Goal: Communication & Community: Answer question/provide support

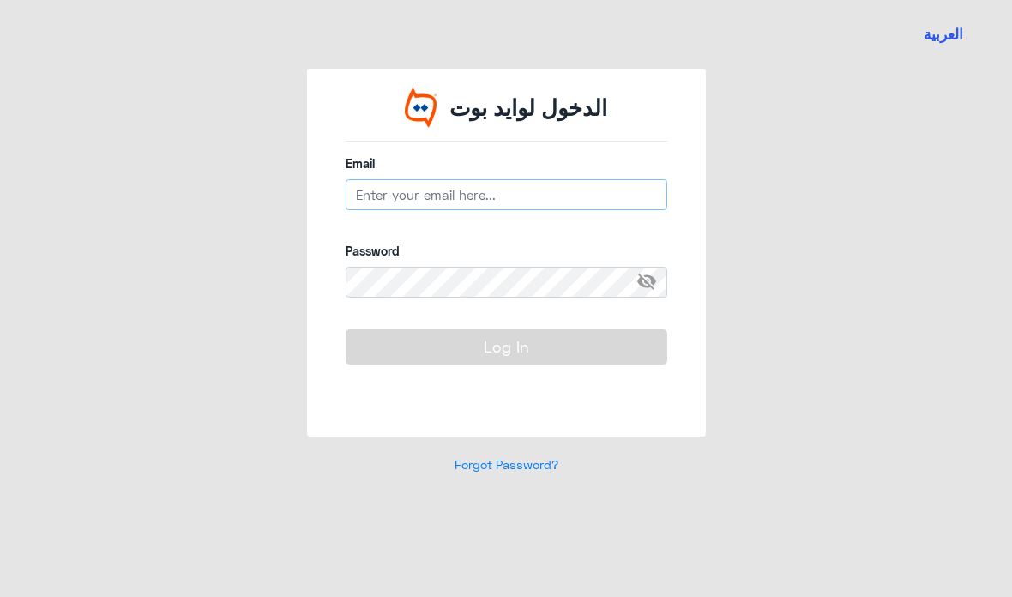
click at [508, 193] on input "email" at bounding box center [507, 194] width 322 height 31
click at [483, 195] on input "email" at bounding box center [507, 194] width 322 height 31
paste input "https://chatbot.dallah-hospital.com/frontend/auth/login"
click at [626, 197] on input "https://chatbot.dallah-hospital.com/frontend/auth/login" at bounding box center [507, 194] width 322 height 31
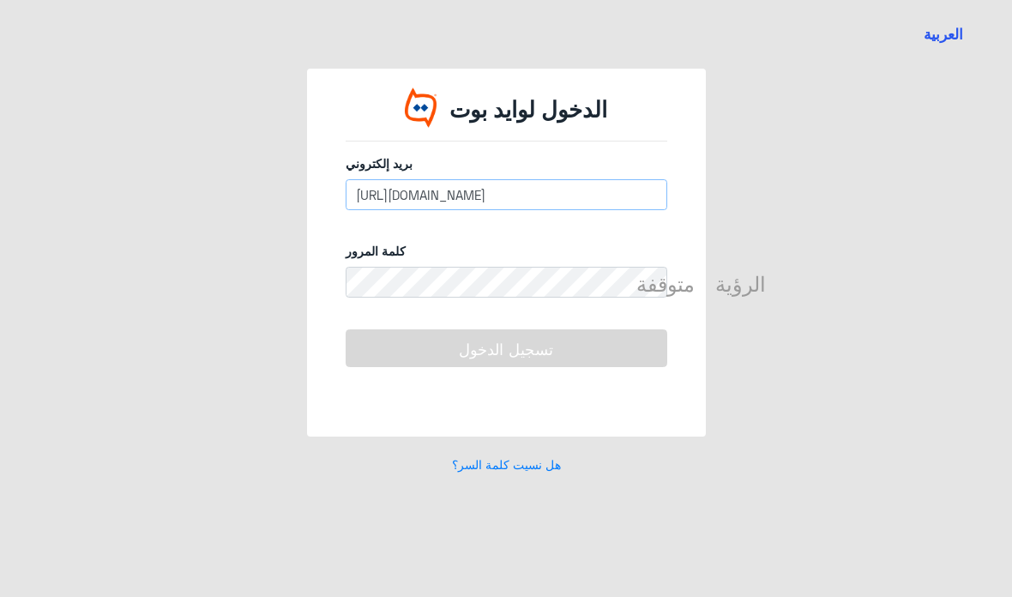
click at [616, 185] on input "https://chatbot.dallah-hospital.com/frontend/auth/login" at bounding box center [507, 194] width 322 height 31
click at [610, 194] on input "https://chatbot.dallah-hospital.com/frontend/auth/login" at bounding box center [507, 194] width 322 height 31
drag, startPoint x: 610, startPoint y: 194, endPoint x: 546, endPoint y: 263, distance: 94.1
click at [0, 0] on html "العربية الدخول لوايد بوت بريد إلكتروني https://chatbot.dallah-hospital.com/fron…" at bounding box center [506, 298] width 1012 height 597
click at [546, 263] on div "كلمة المرور الرؤية_متوقفة" at bounding box center [507, 279] width 322 height 75
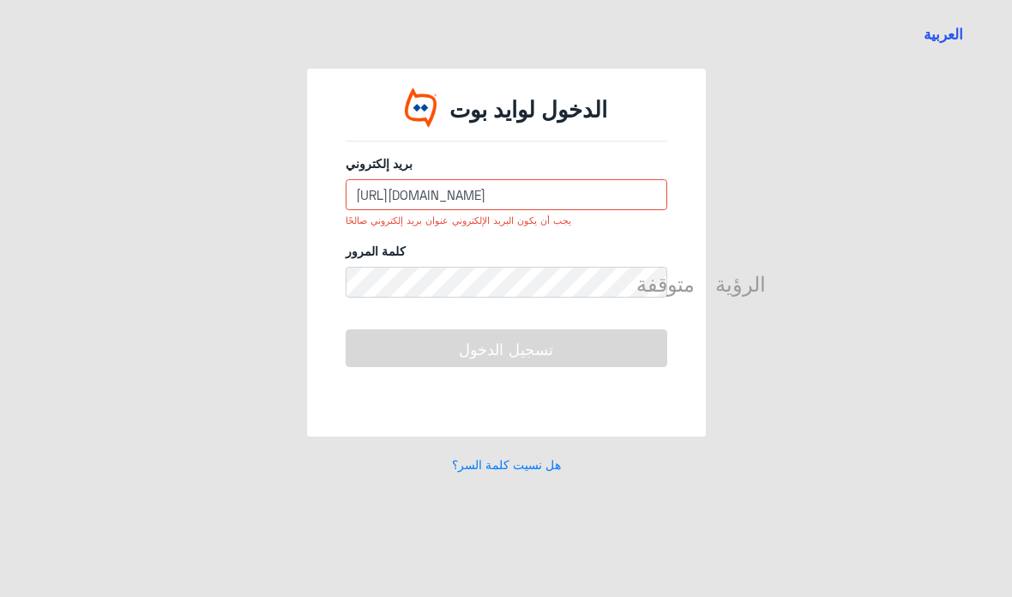
click at [610, 203] on input "https://chatbot.dallah-hospital.com/frontend/auth/login" at bounding box center [507, 194] width 322 height 31
drag, startPoint x: 616, startPoint y: 198, endPoint x: 393, endPoint y: 208, distance: 223.3
click at [391, 208] on input "https://chatbot.dallah-hospital.com/frontend/auth/login" at bounding box center [507, 194] width 322 height 31
type input "h"
click at [504, 204] on input "email" at bounding box center [507, 194] width 322 height 31
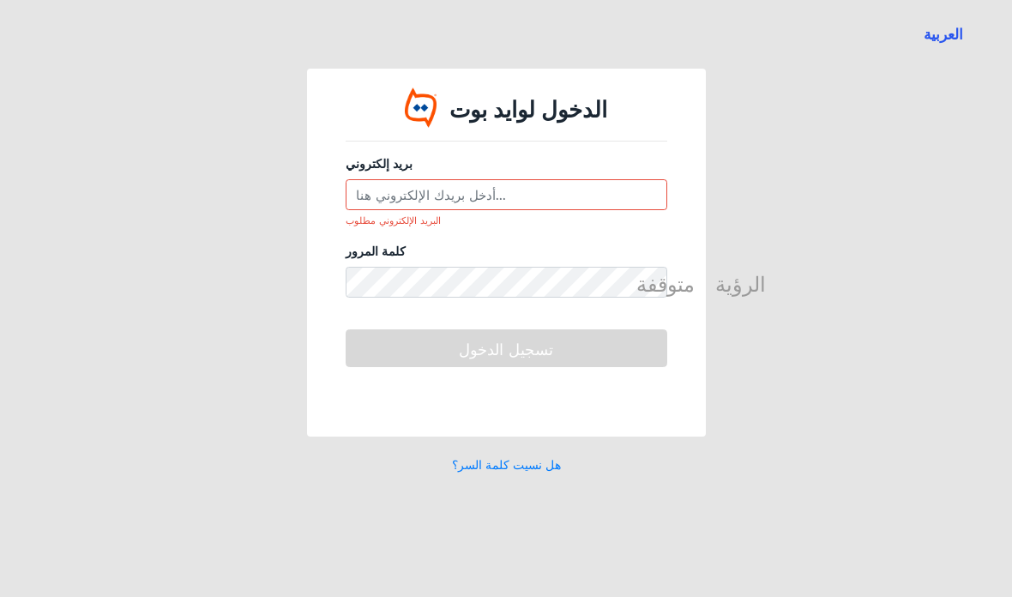
paste input "[EMAIL_ADDRESS][DOMAIN_NAME]"
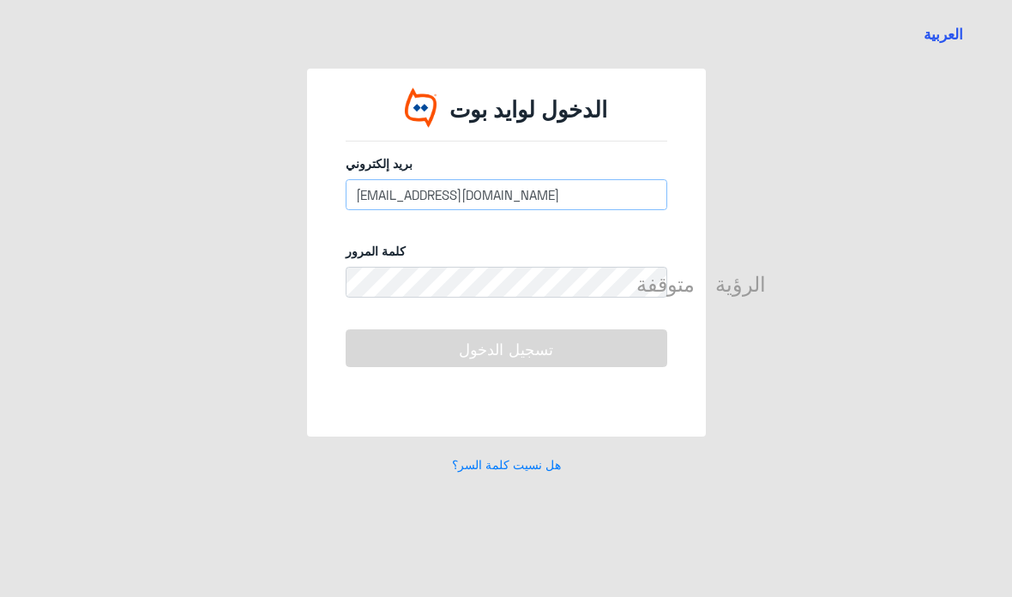
type input "[EMAIL_ADDRESS][DOMAIN_NAME]"
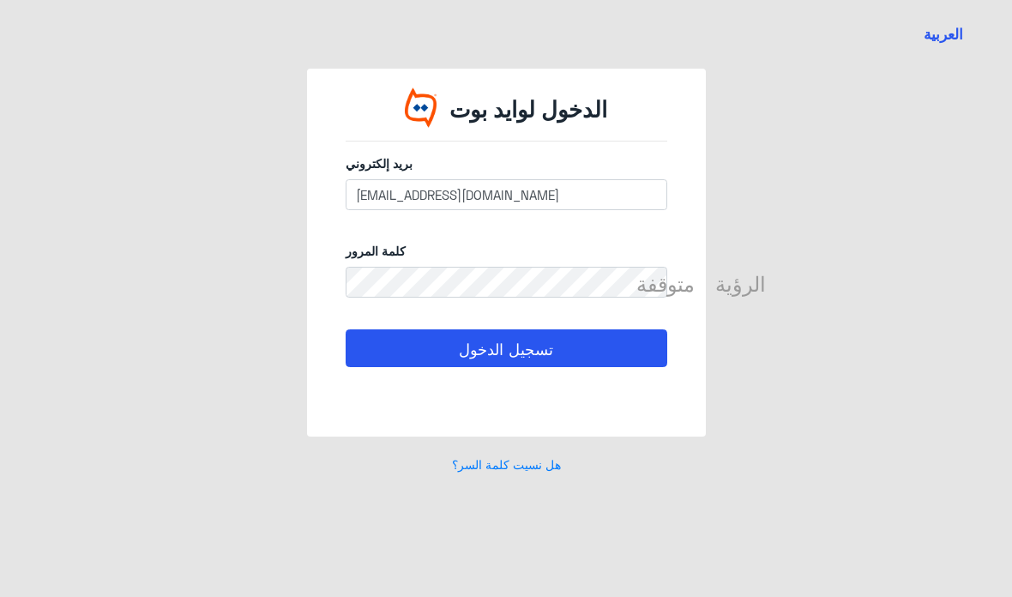
click at [711, 281] on font "الرؤية_متوقفة" at bounding box center [702, 281] width 130 height 21
click at [598, 335] on button "تسجيل الدخول" at bounding box center [507, 347] width 322 height 37
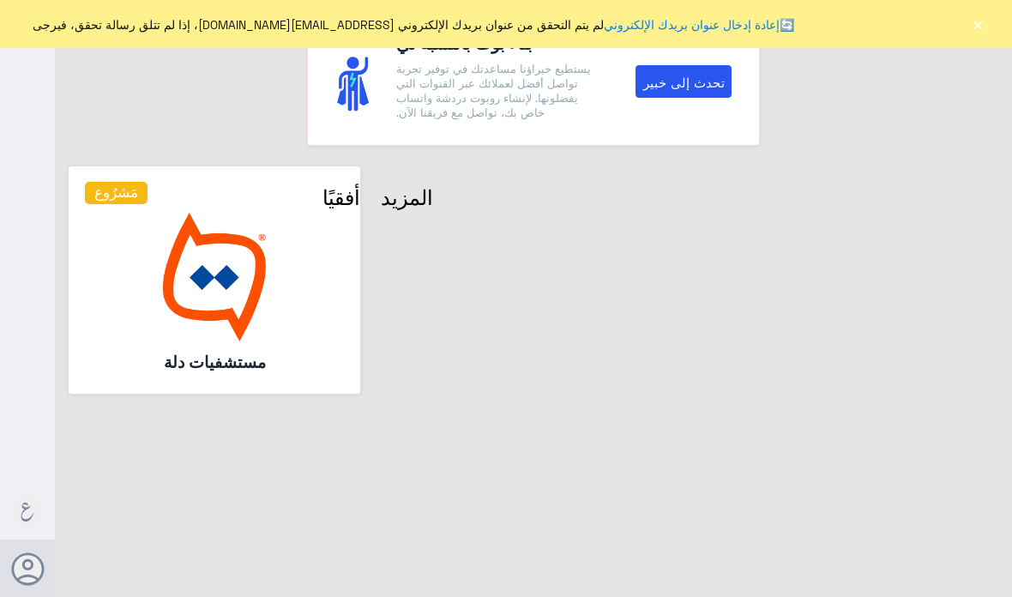
click at [118, 255] on img at bounding box center [215, 277] width 260 height 129
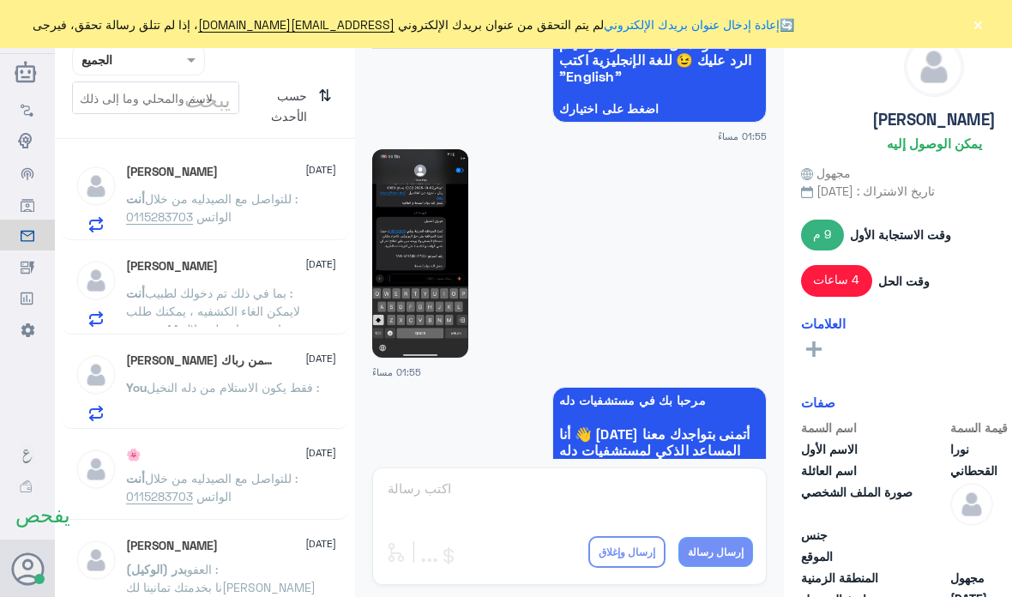
scroll to position [722, 0]
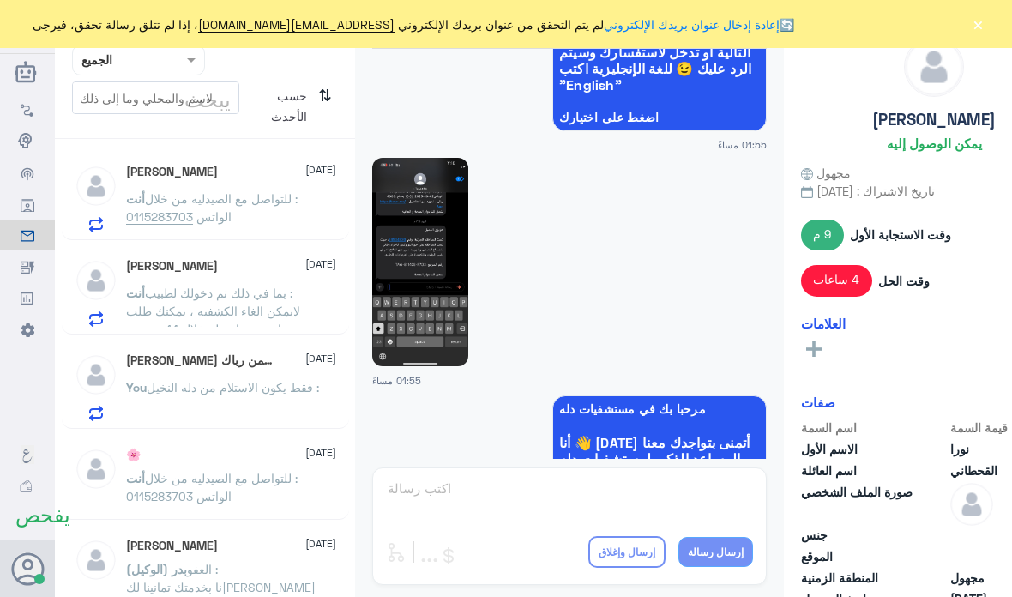
click at [981, 22] on font "×" at bounding box center [978, 24] width 13 height 25
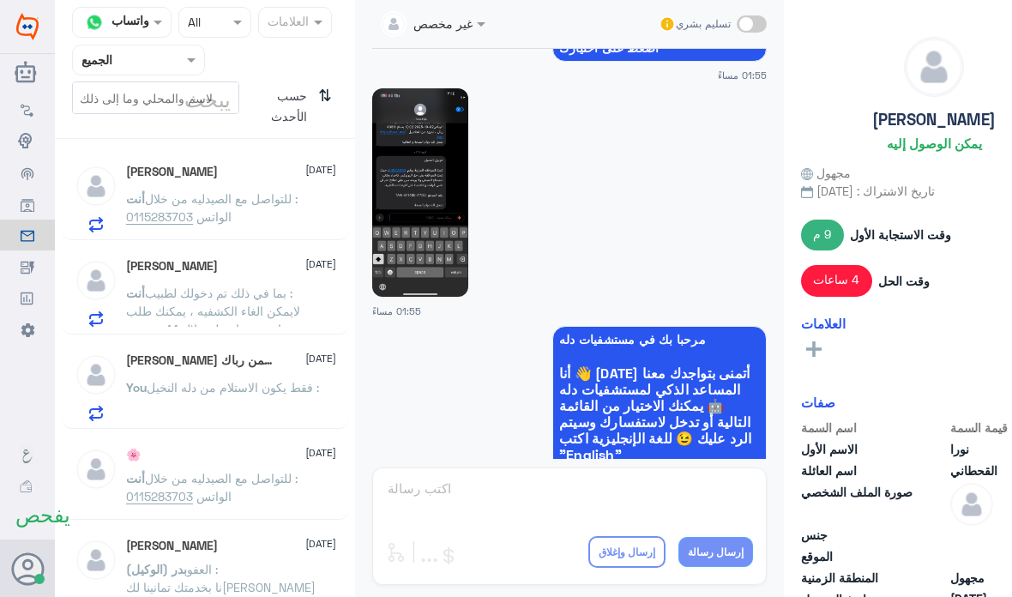
scroll to position [790, 0]
click at [406, 240] on img at bounding box center [420, 193] width 96 height 209
click at [480, 563] on div "غير مخصص تسليم بشري 2 أكتوبر 2025 ولما اجي اصرف تقولون تام رافض هذا النوع متأكد…" at bounding box center [569, 301] width 429 height 602
click at [474, 551] on div "غير مخصص تسليم بشري 2 أكتوبر 2025 ولما اجي اصرف تقولون تام رافض هذا النوع متأكد…" at bounding box center [569, 301] width 429 height 602
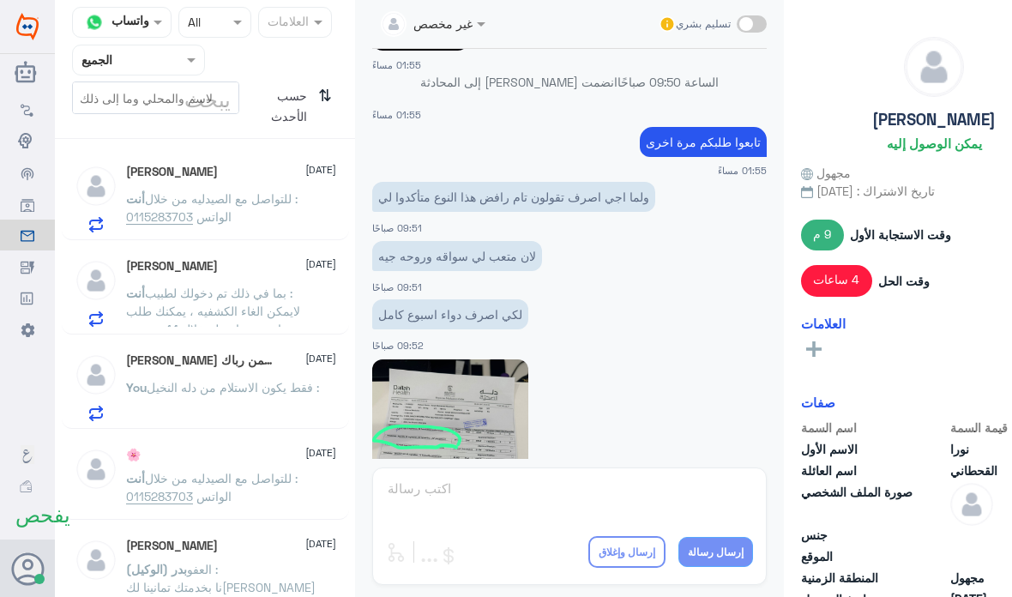
scroll to position [741, 0]
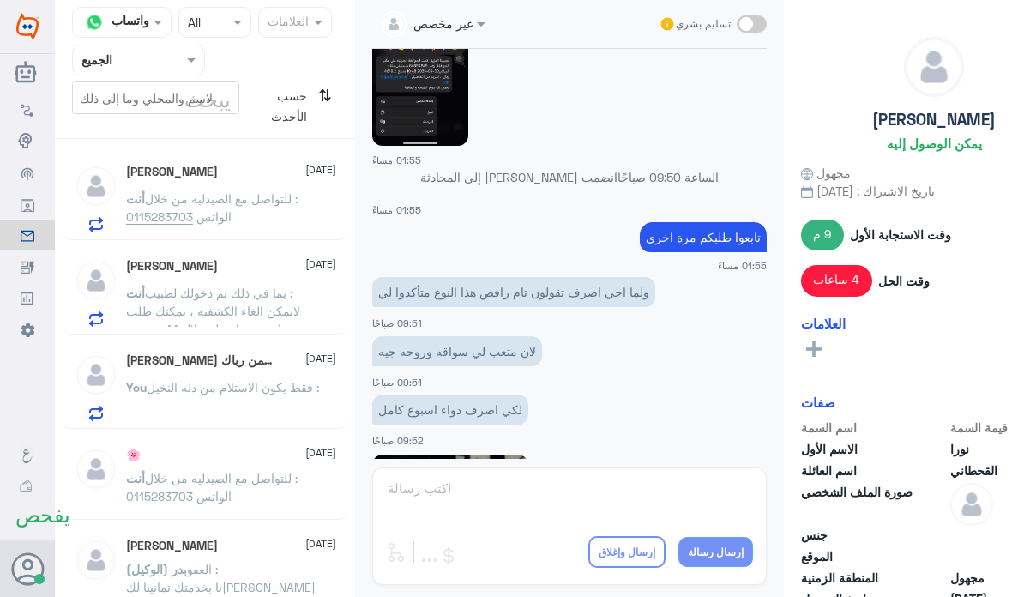
click at [233, 259] on div "محمدالخالدي 3 أكتوبر" at bounding box center [231, 266] width 210 height 15
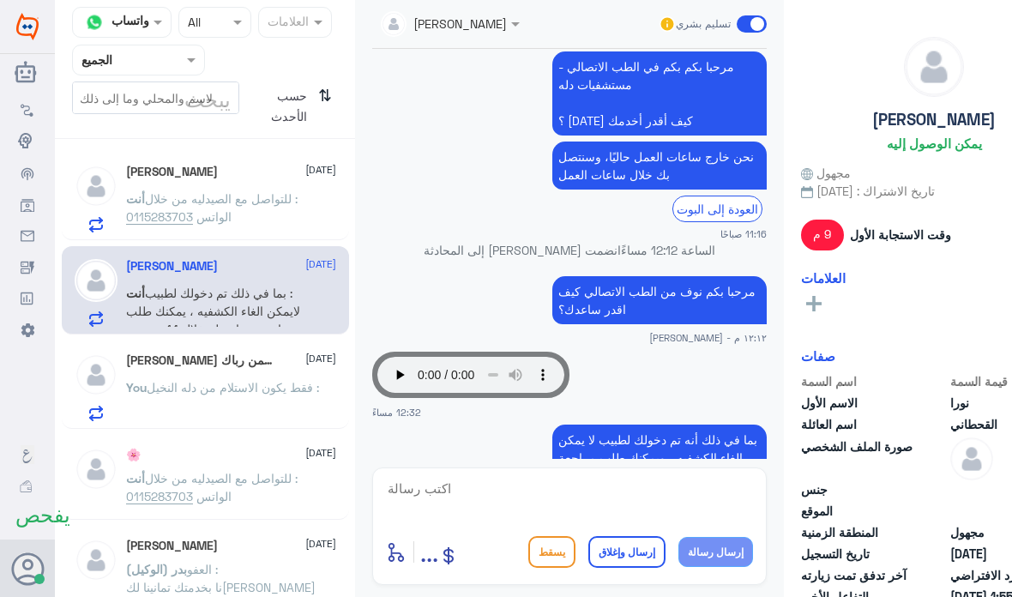
scroll to position [386, 0]
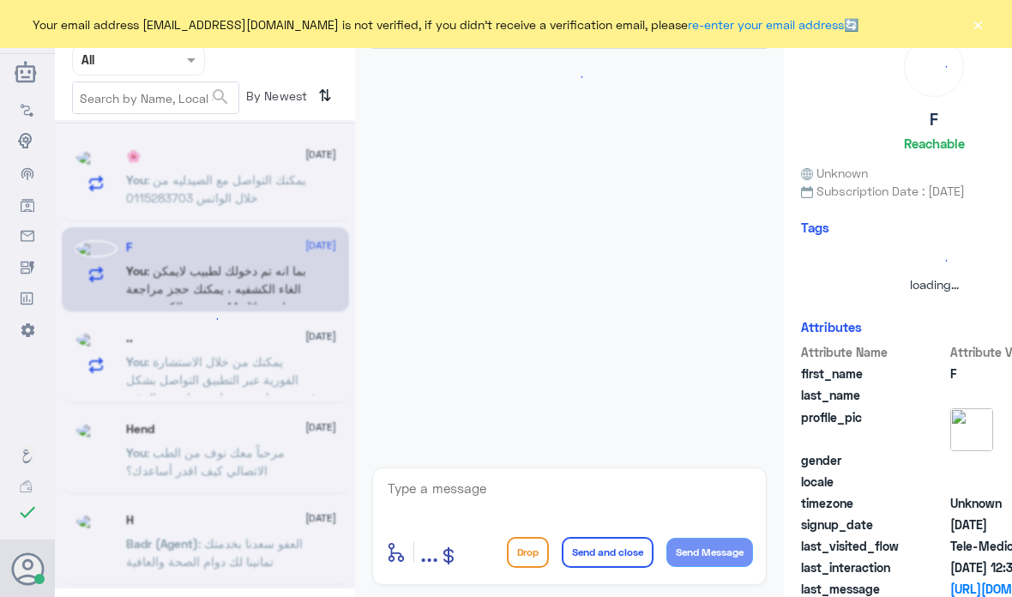
click at [978, 29] on button "×" at bounding box center [978, 23] width 17 height 17
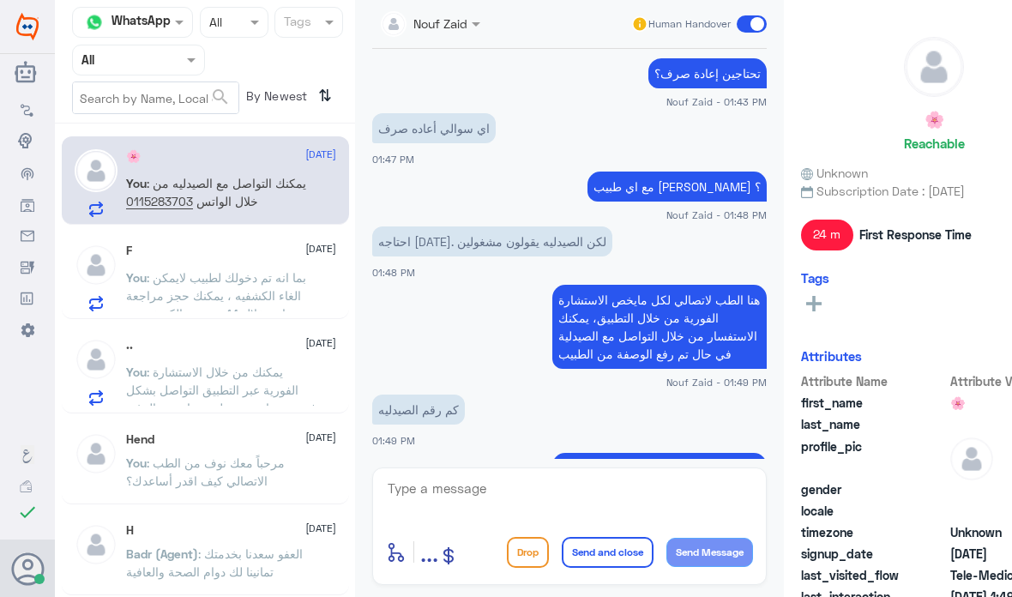
click at [484, 113] on p "اي سوالي أعاده صرف" at bounding box center [434, 128] width 124 height 30
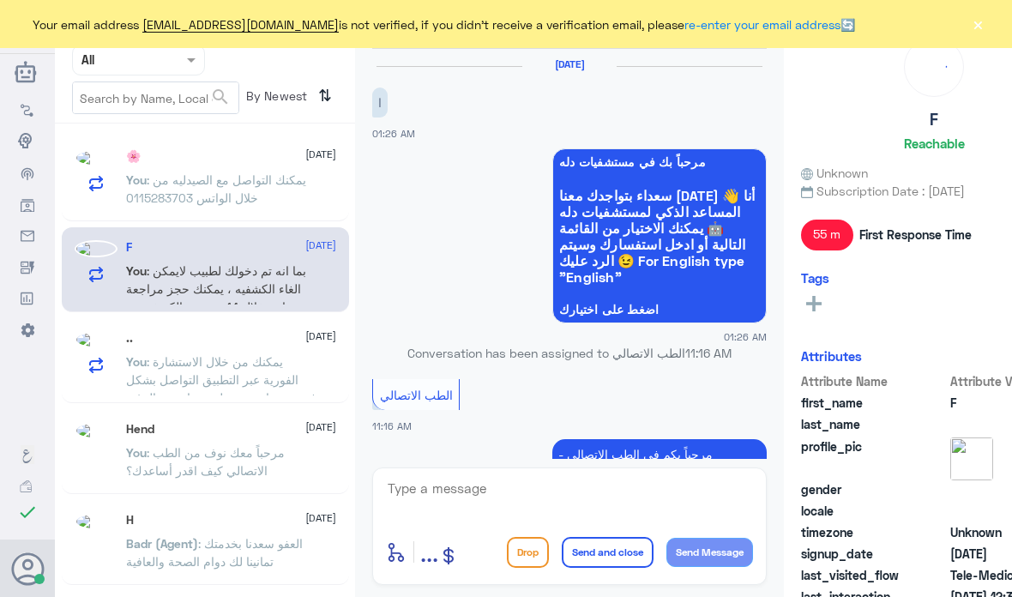
scroll to position [404, 0]
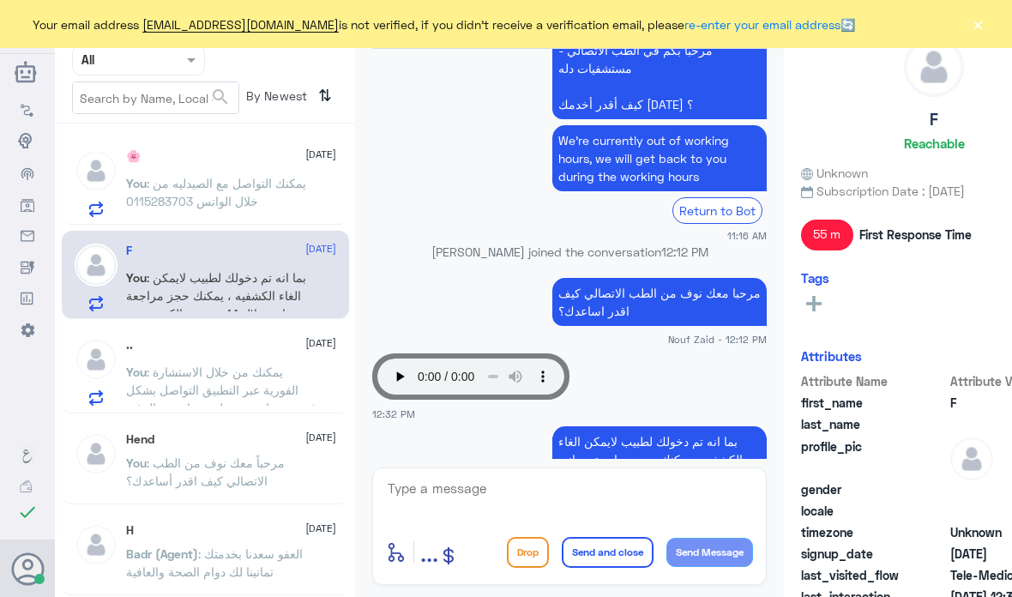
click at [978, 24] on button "×" at bounding box center [978, 23] width 17 height 17
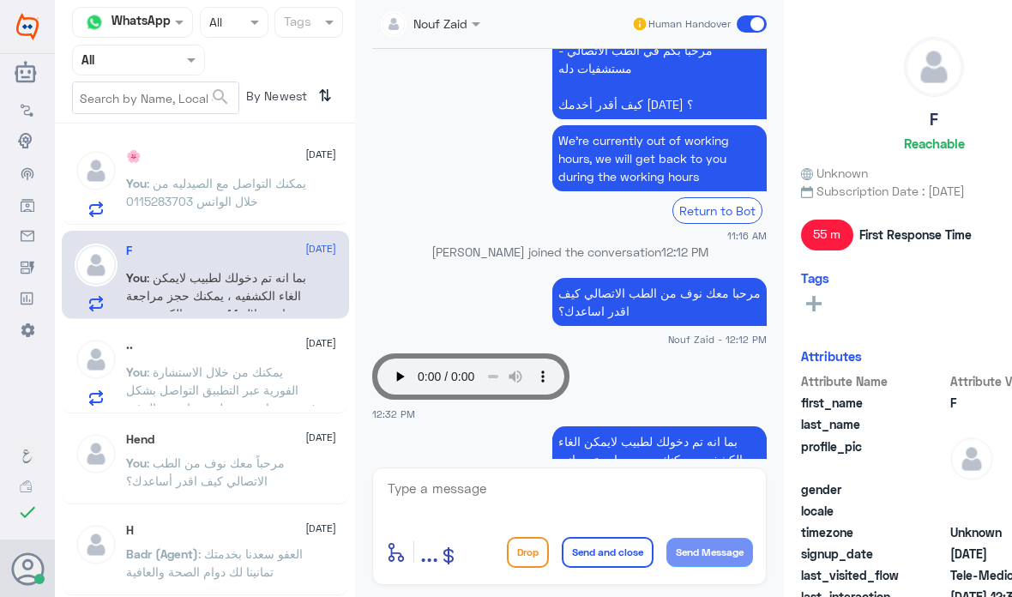
click at [356, 142] on div "Nouf Zaid Human Handover [DATE] ا 01:26 AM مرحباً بك في مستشفيات دله سعداء بتوا…" at bounding box center [569, 301] width 429 height 602
click at [426, 75] on app-msgs-text "مرحباً بكم في الطب الاتصالي - مستشفيات دله كيف أقدر أخدمك اليوم ؟" at bounding box center [569, 78] width 395 height 86
click at [412, 119] on div "مرحباً بكم في الطب الاتصالي - مستشفيات دله كيف أقدر أخدمك اليوم ؟ We’re current…" at bounding box center [569, 137] width 395 height 212
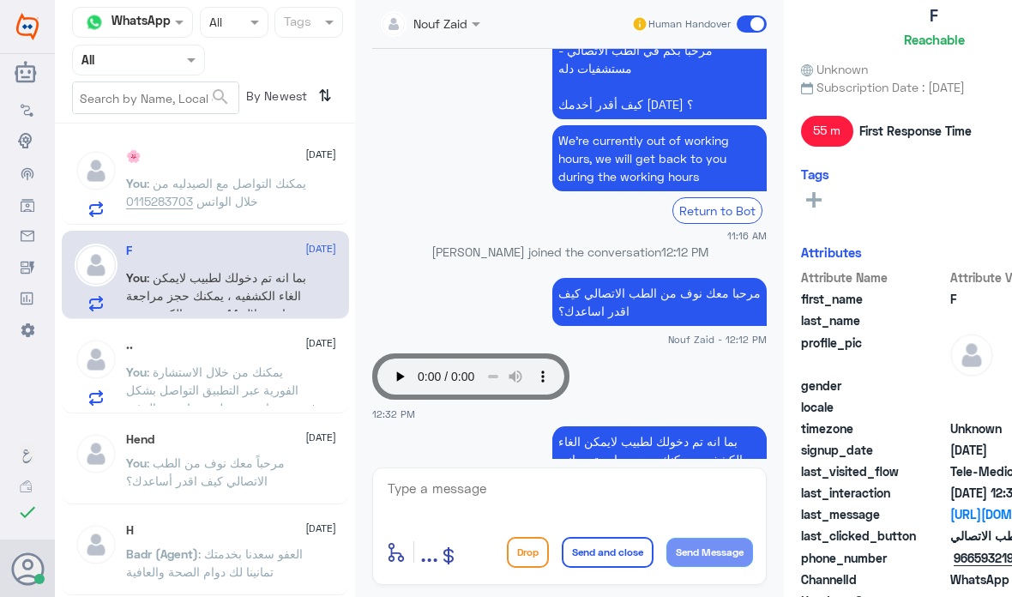
scroll to position [-1, 0]
click at [163, 176] on span ": يمكنك التواصل مع الصيدليه من خلال الواتس 0115283703" at bounding box center [216, 192] width 180 height 33
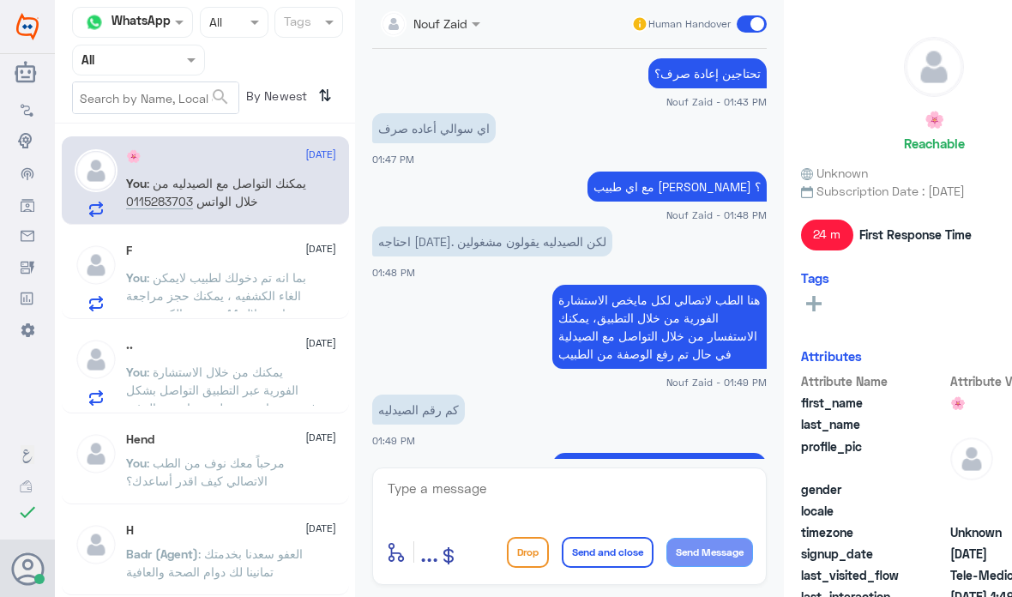
click at [748, 20] on span at bounding box center [752, 23] width 30 height 17
click at [0, 0] on input "checkbox" at bounding box center [0, 0] width 0 height 0
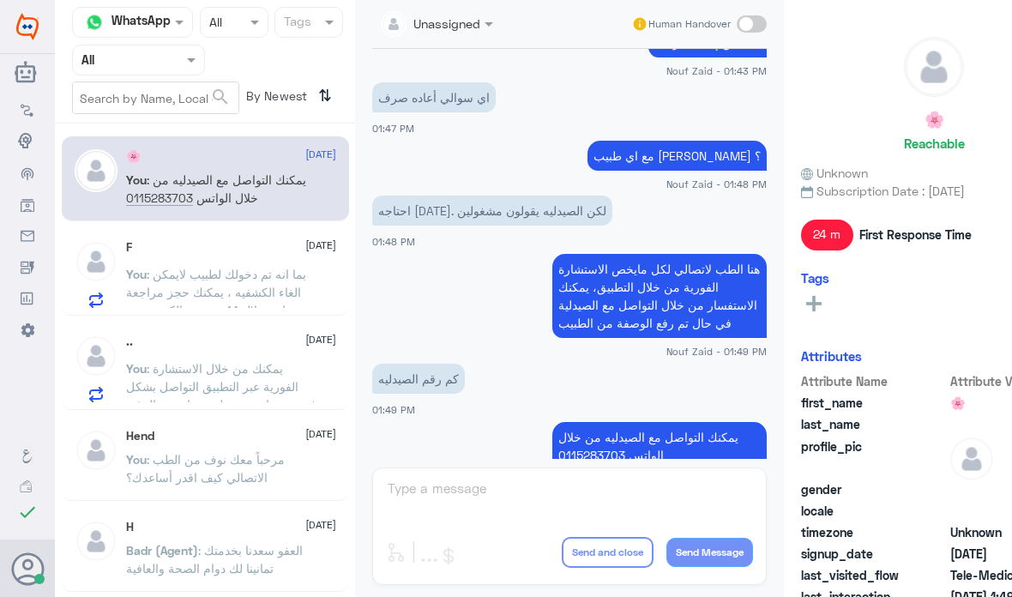
click at [190, 268] on span ": بما انه تم دخولك لطبيب لايمكن الغاء الكشفيه ، يمكنك حجز مراجعة مجانيه خلال 14…" at bounding box center [216, 301] width 180 height 69
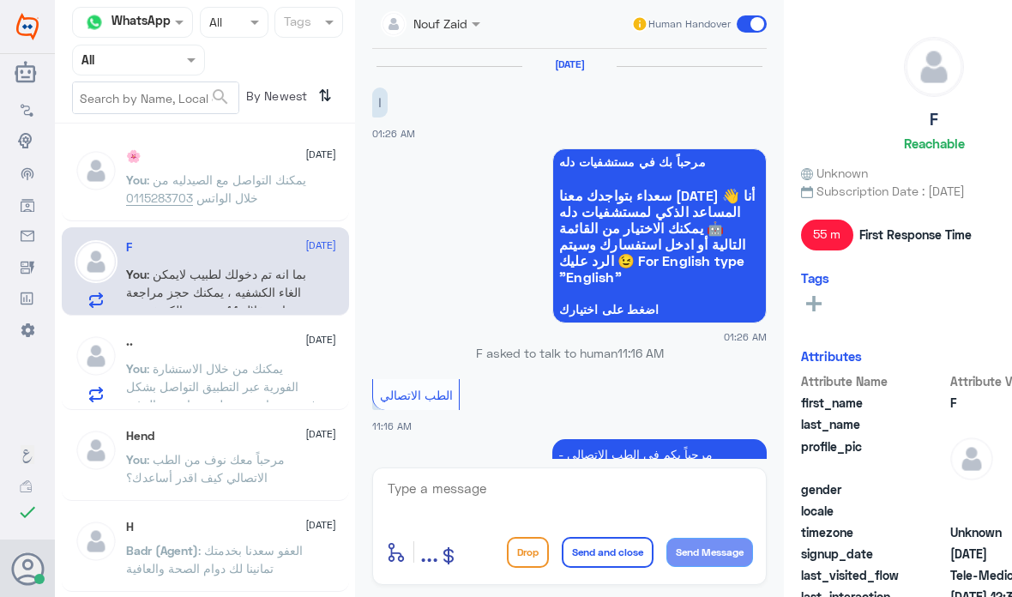
scroll to position [404, 0]
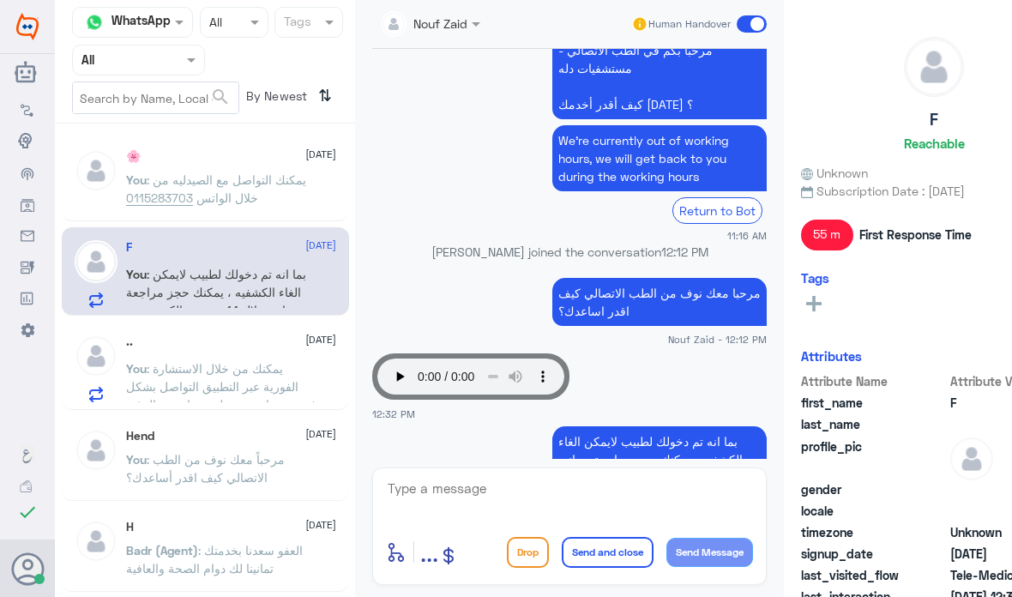
click at [755, 22] on span at bounding box center [752, 23] width 30 height 17
click at [0, 0] on input "checkbox" at bounding box center [0, 0] width 0 height 0
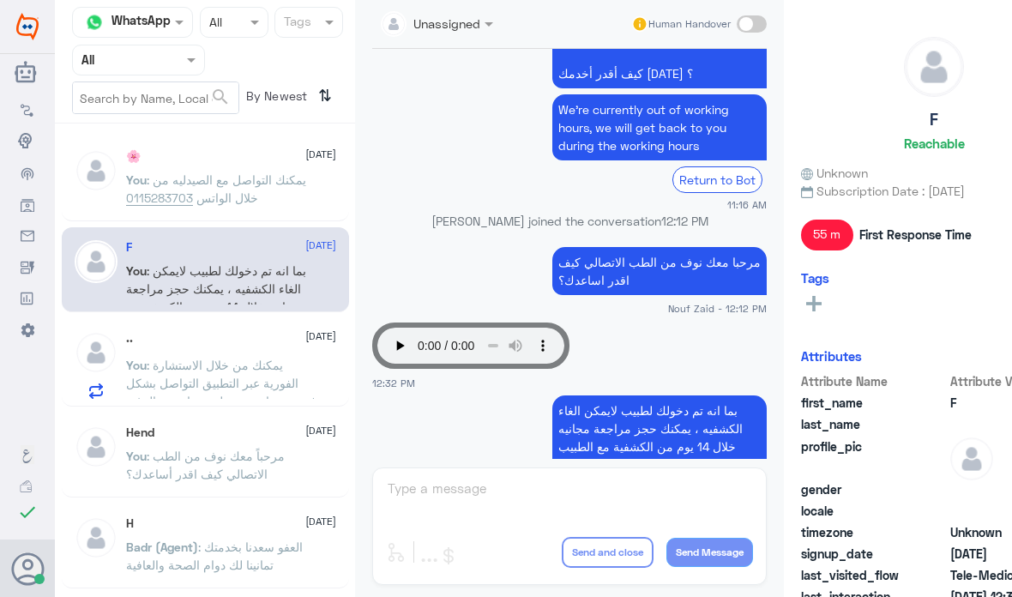
click at [181, 357] on div ".. 3 October You : يمكنك من خلال الاستشارة الفورية عبر التطبيق التواصل بشكل فور…" at bounding box center [231, 365] width 210 height 68
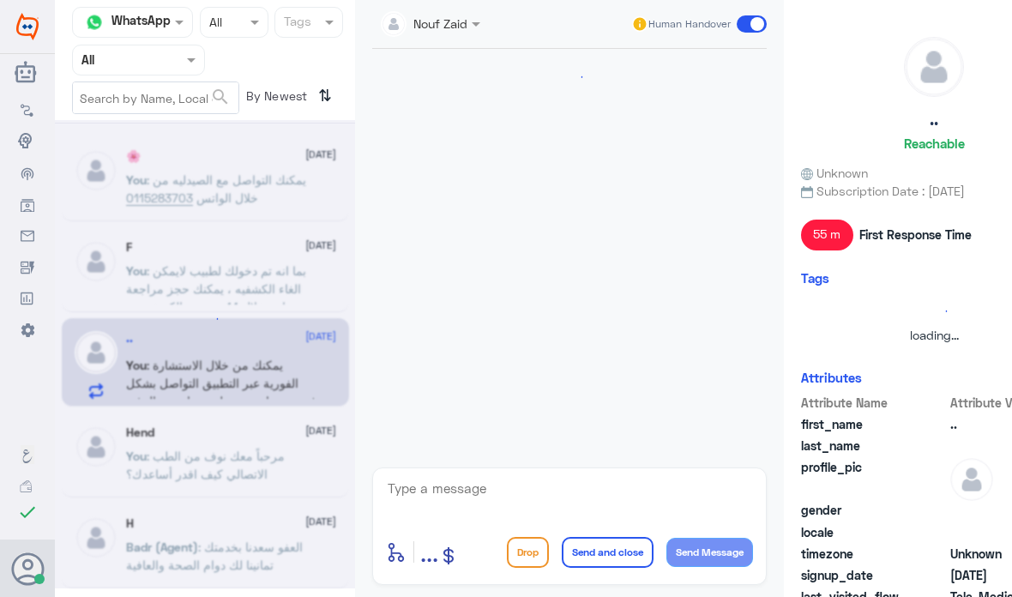
scroll to position [361, 0]
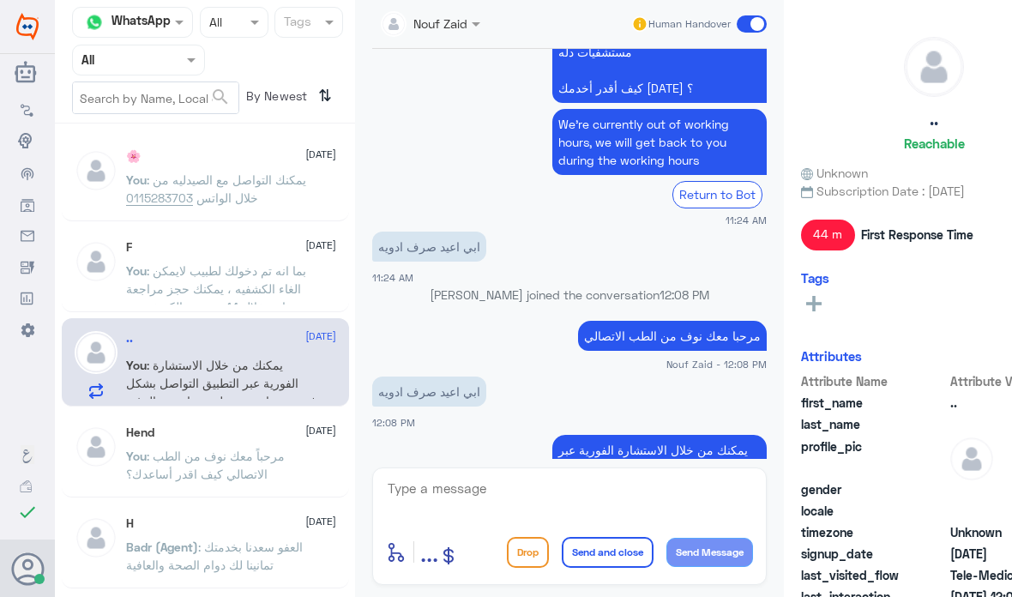
click at [748, 17] on span at bounding box center [752, 23] width 30 height 17
click at [0, 0] on input "checkbox" at bounding box center [0, 0] width 0 height 0
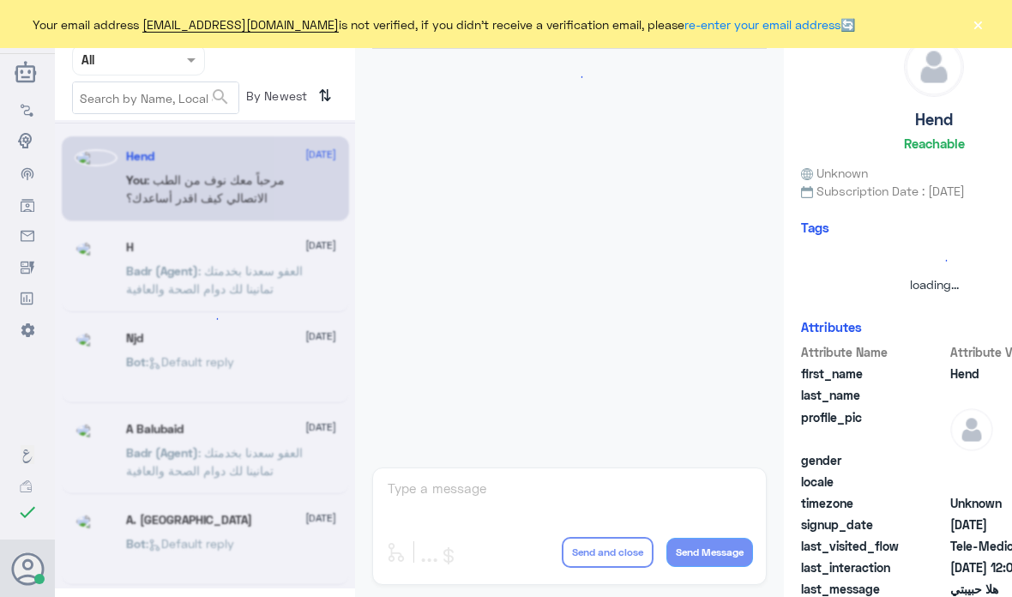
click at [972, 27] on button "×" at bounding box center [978, 23] width 17 height 17
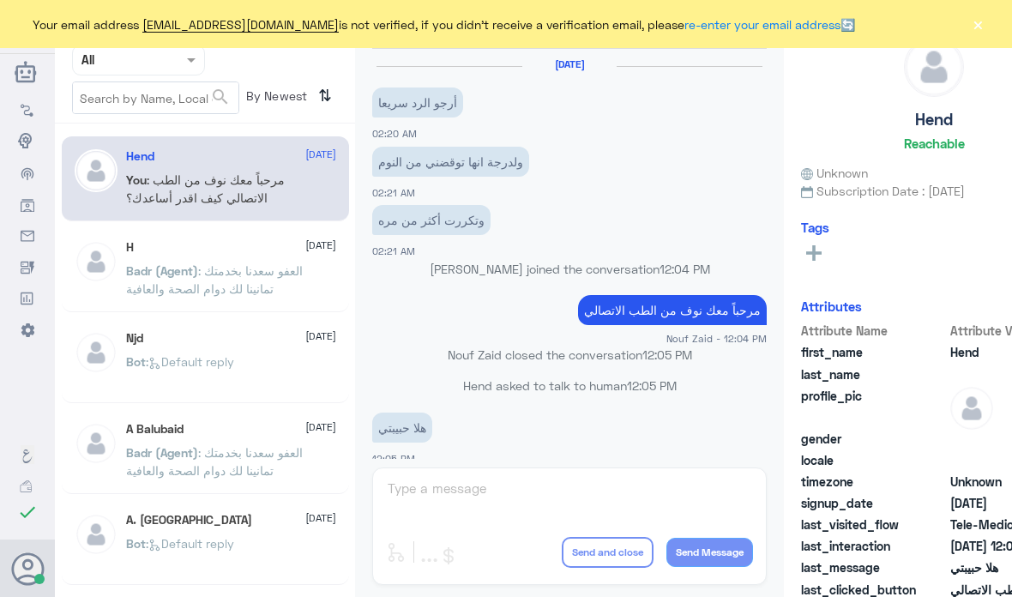
scroll to position [163, 0]
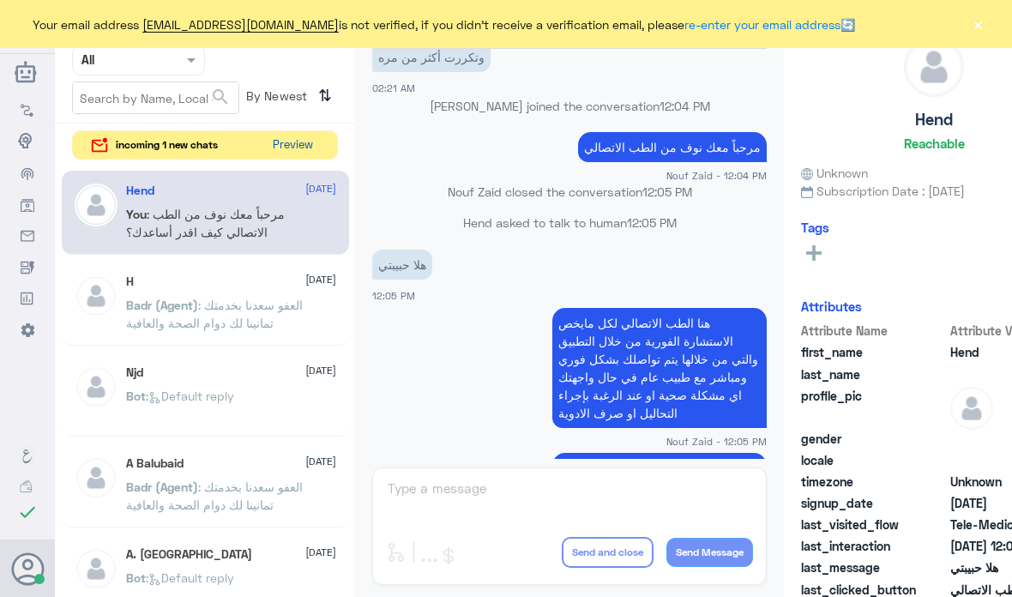
click at [293, 148] on button "Preview" at bounding box center [292, 145] width 55 height 28
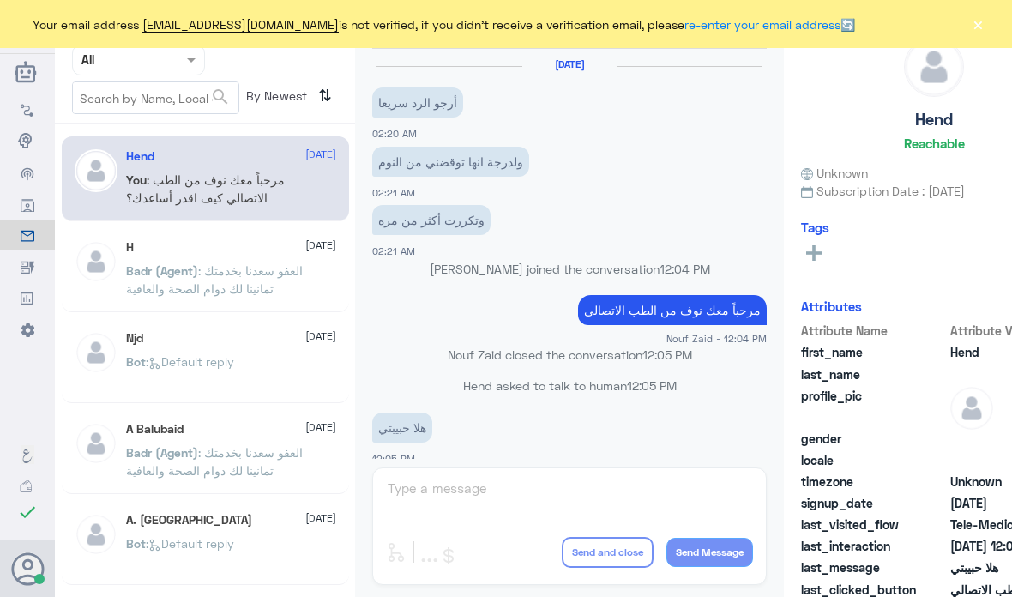
scroll to position [163, 0]
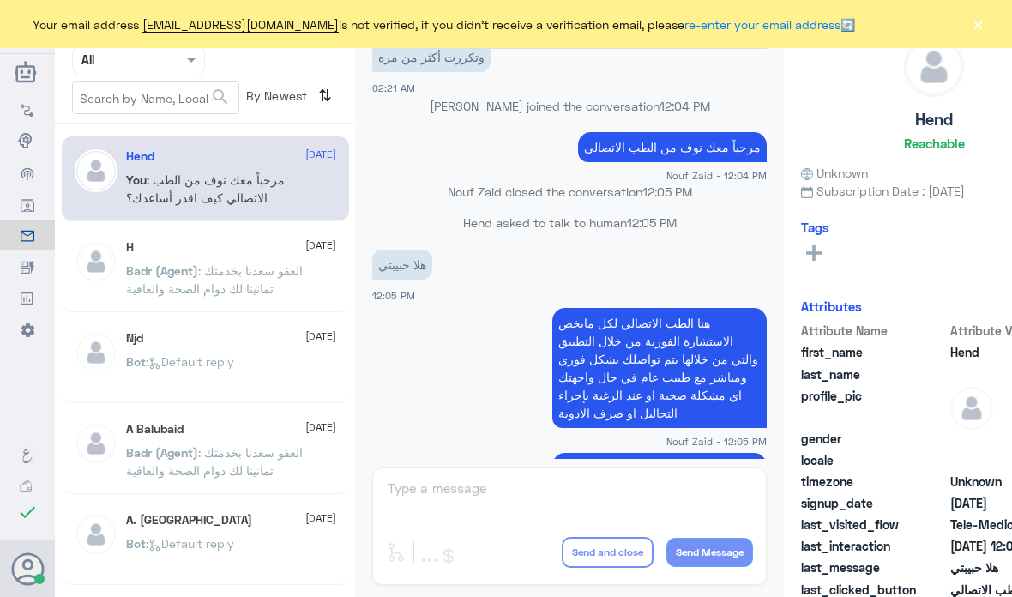
click at [987, 16] on div "Your email address [EMAIL_ADDRESS][DOMAIN_NAME] is not verified, if you didn't …" at bounding box center [506, 24] width 1012 height 48
click at [978, 21] on button "×" at bounding box center [978, 23] width 17 height 17
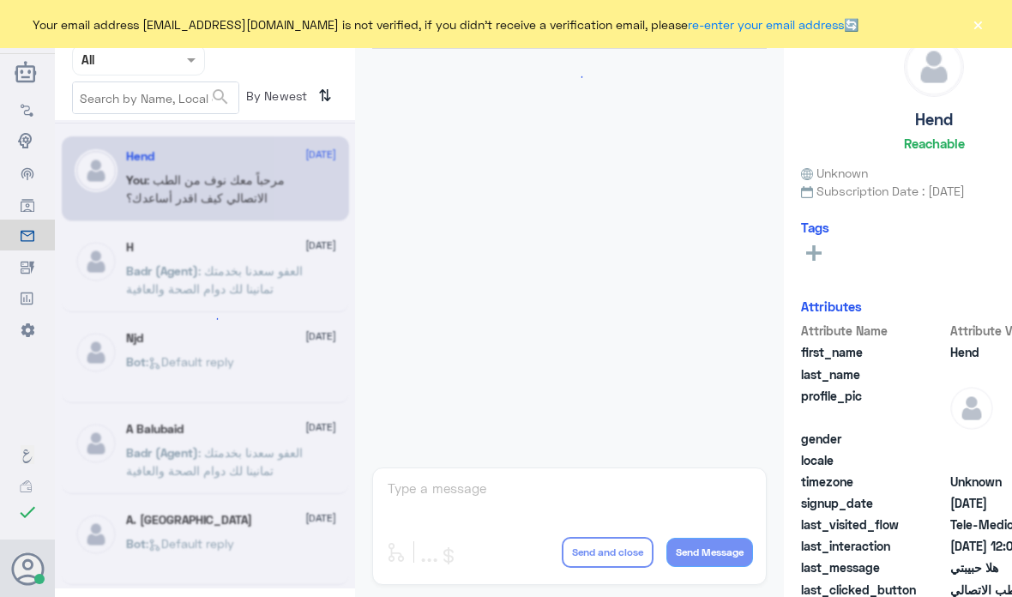
scroll to position [163, 0]
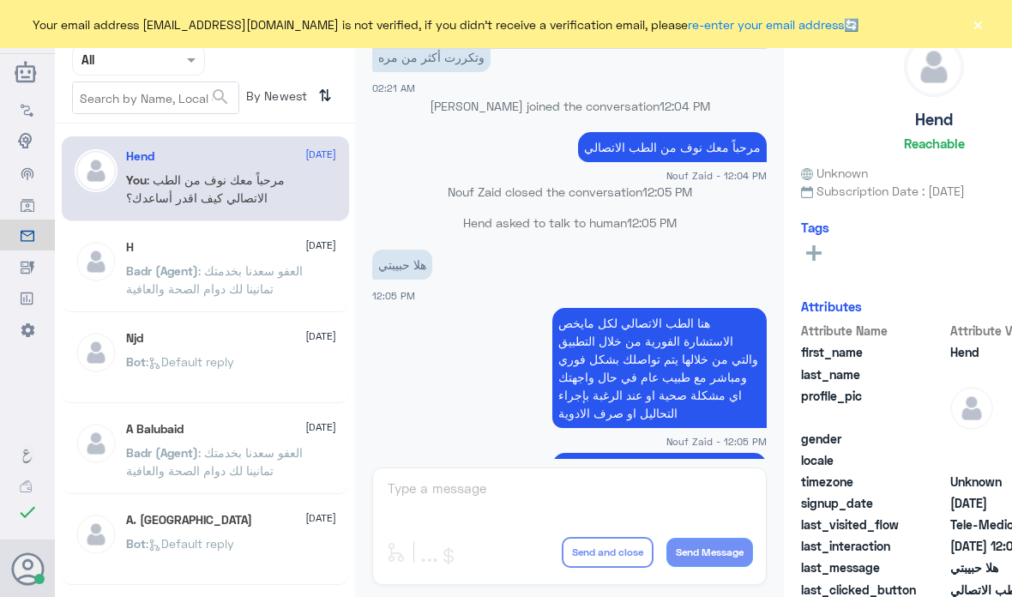
click at [976, 23] on button "×" at bounding box center [978, 23] width 17 height 17
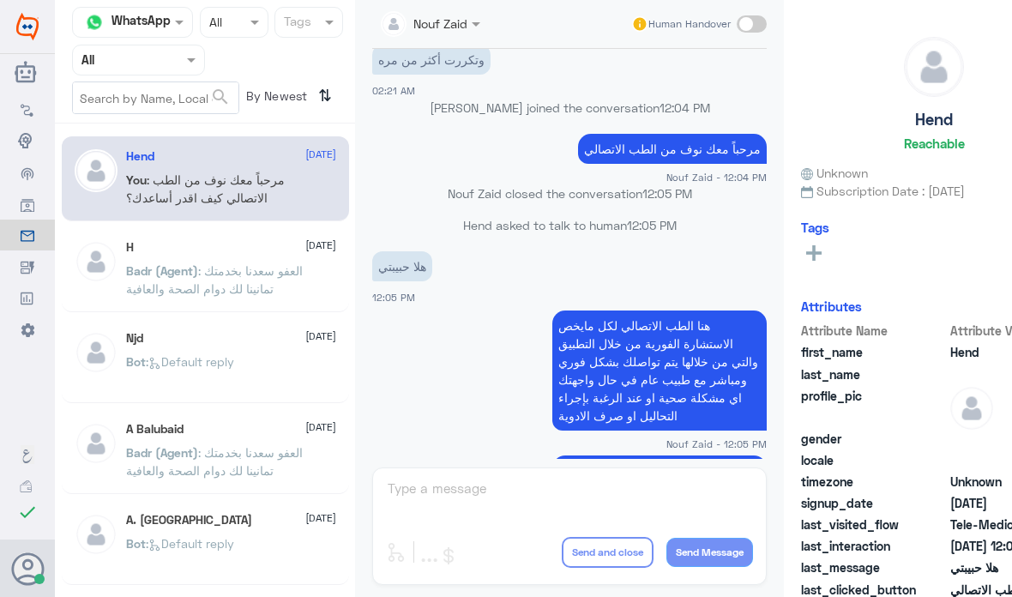
scroll to position [837, 0]
click at [227, 281] on span ": العفو سعدنا بخدمتك تمانينا لك دوام الصحة والعافية" at bounding box center [214, 279] width 177 height 33
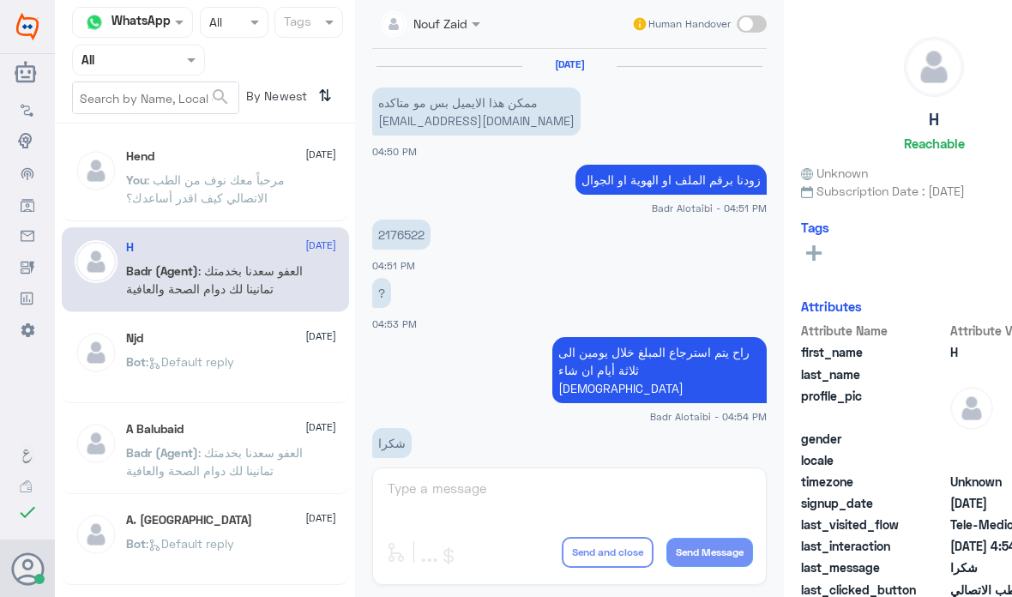
scroll to position [109, 0]
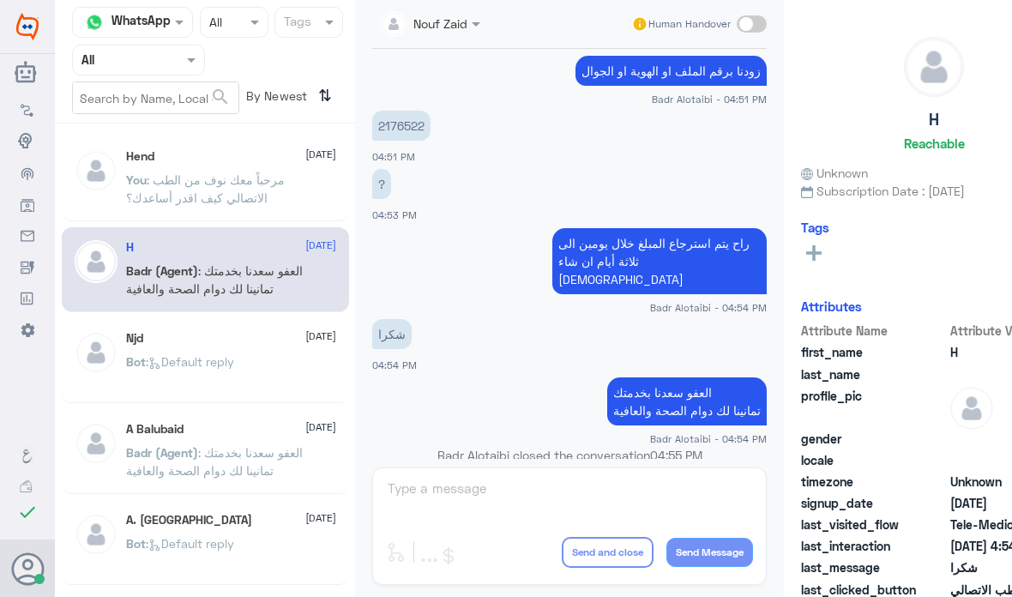
click at [248, 189] on p "You : مرحباً معك نوف من الطب الاتصالي كيف اقدر أساعدك؟" at bounding box center [222, 192] width 193 height 43
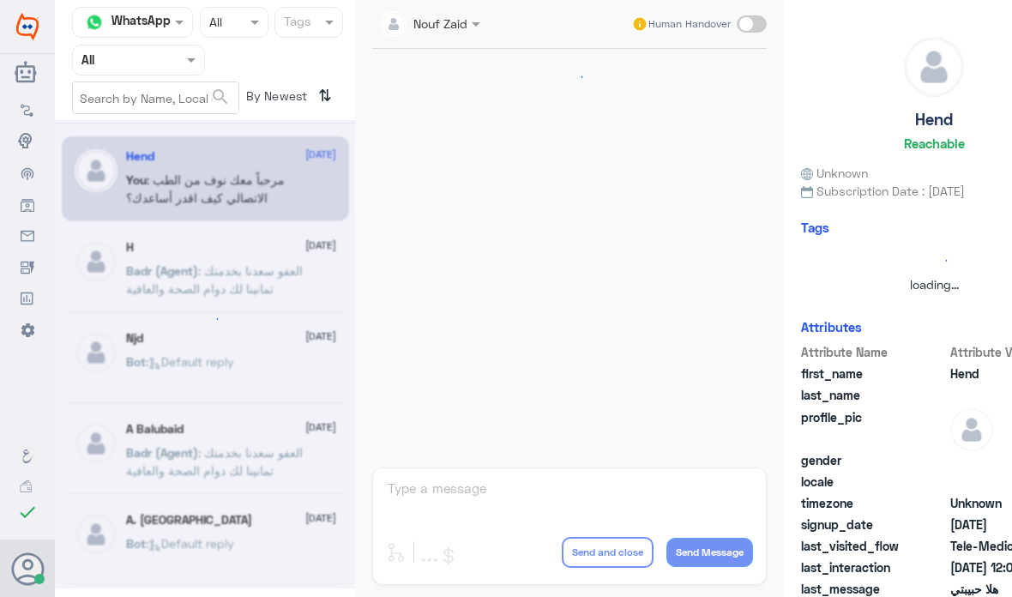
scroll to position [163, 0]
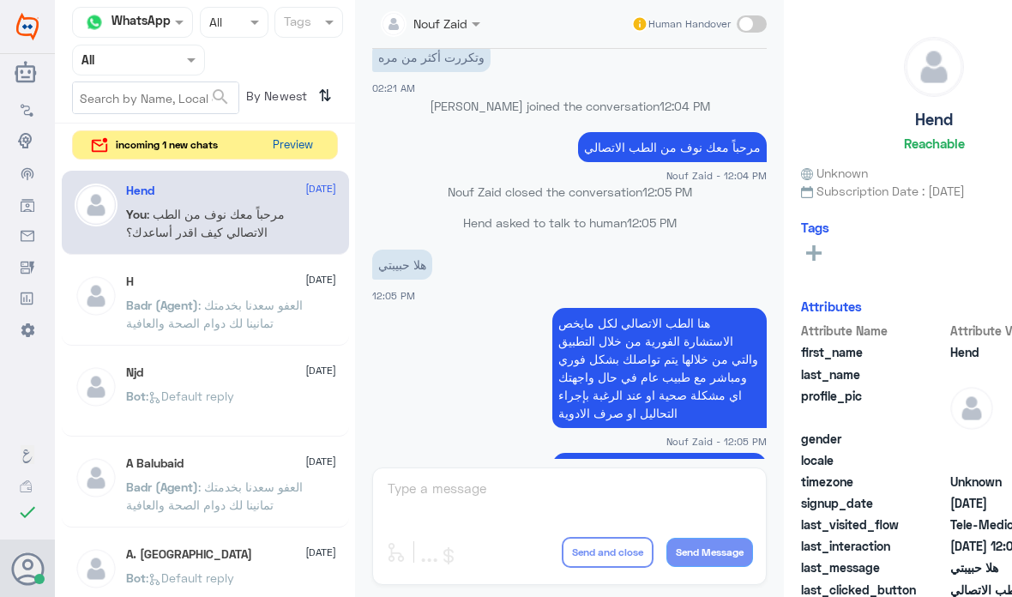
click at [283, 154] on button "Preview" at bounding box center [292, 145] width 55 height 28
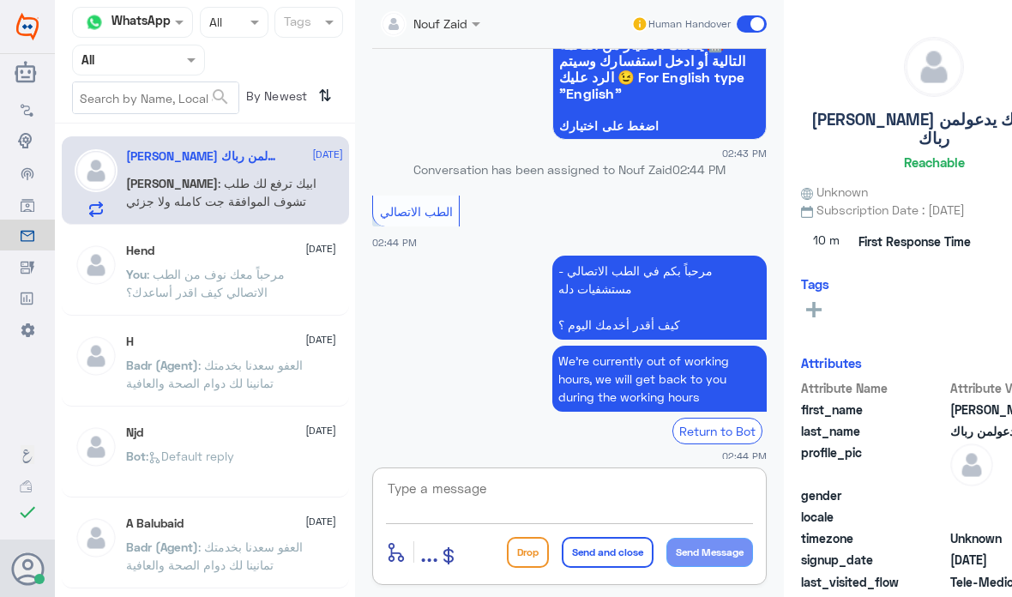
scroll to position [69, 0]
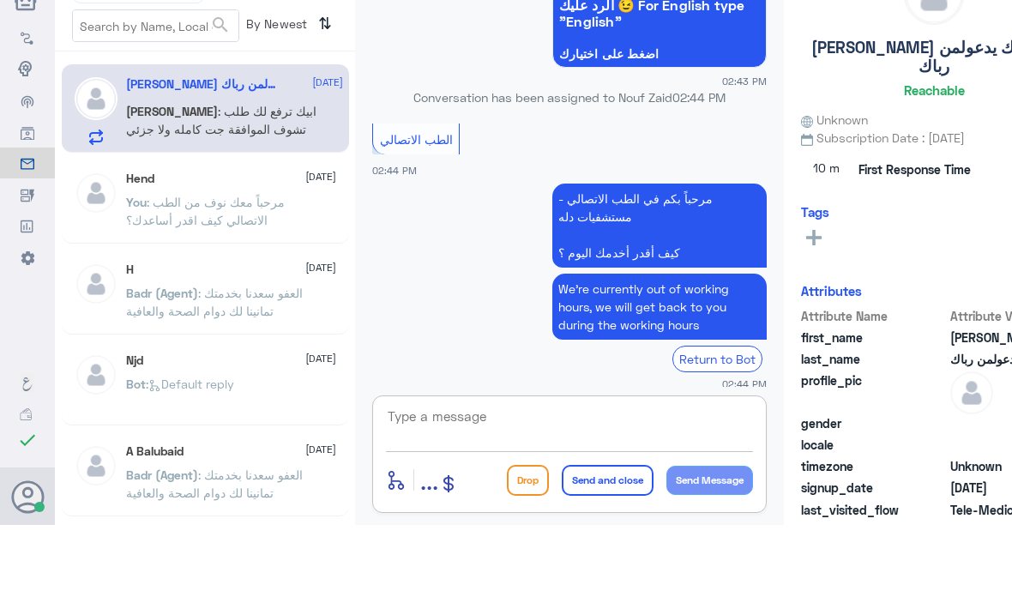
click at [560, 553] on html "Dallah Hospitals Flow Builder Conversational Skills Broadcast Audience Inbox Gr…" at bounding box center [506, 298] width 1012 height 597
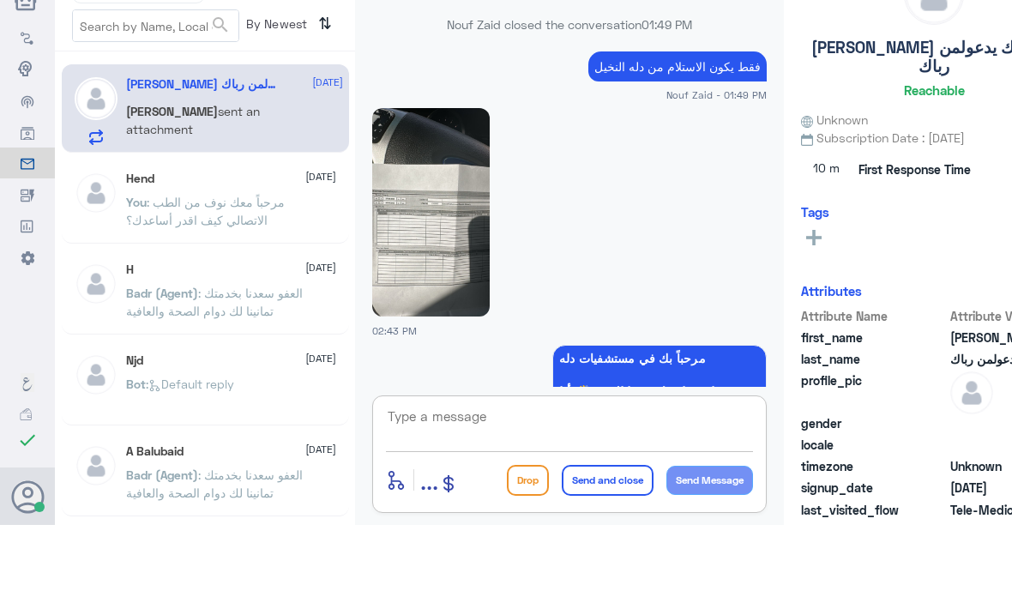
scroll to position [-5, 0]
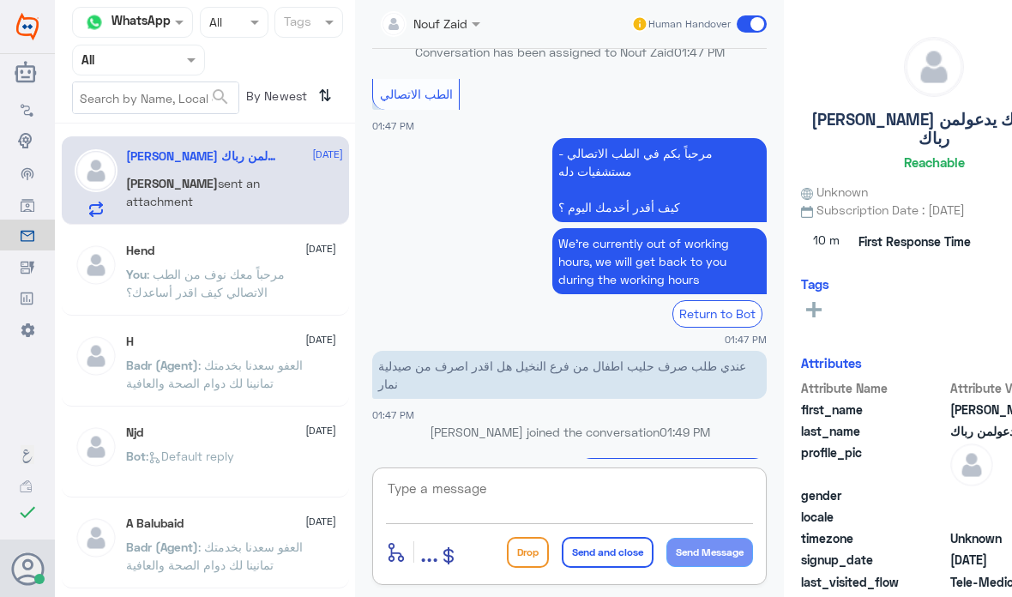
click at [488, 15] on span at bounding box center [478, 24] width 21 height 18
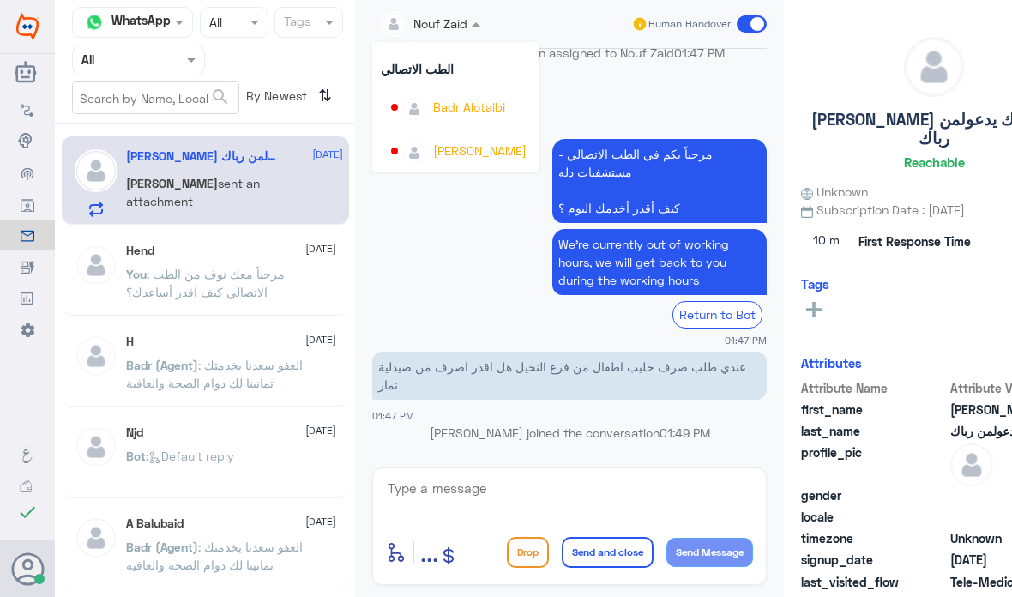
click at [475, 166] on div "عبدالكريم الموسى" at bounding box center [455, 151] width 167 height 44
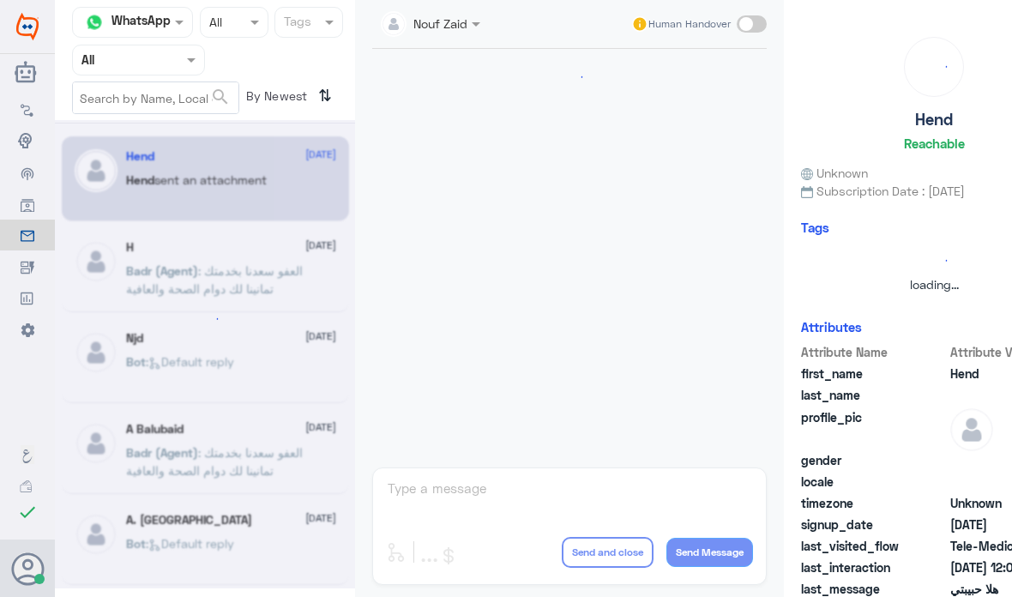
click at [494, 123] on div at bounding box center [570, 254] width 412 height 410
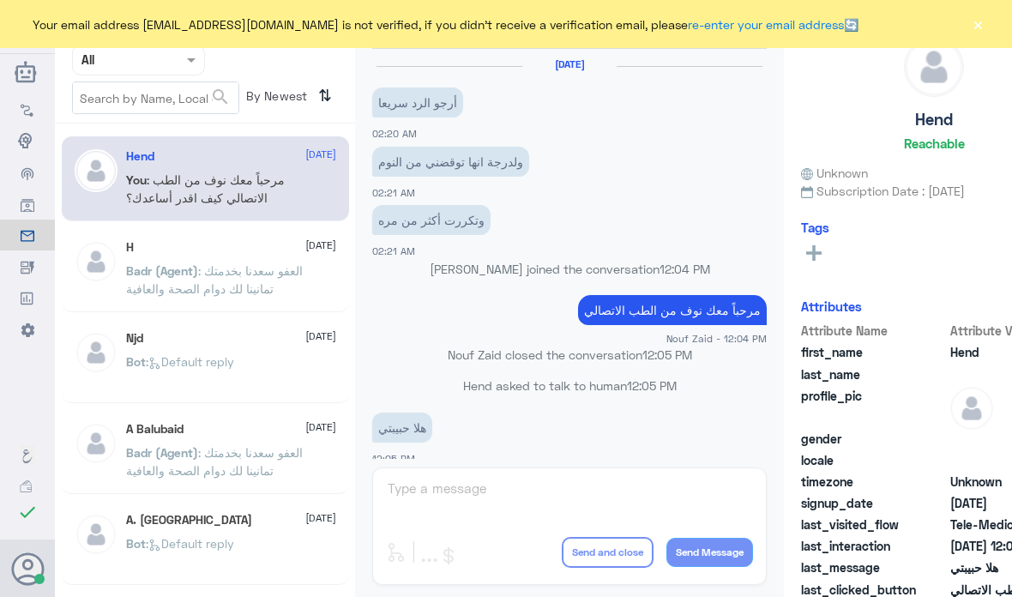
scroll to position [163, 0]
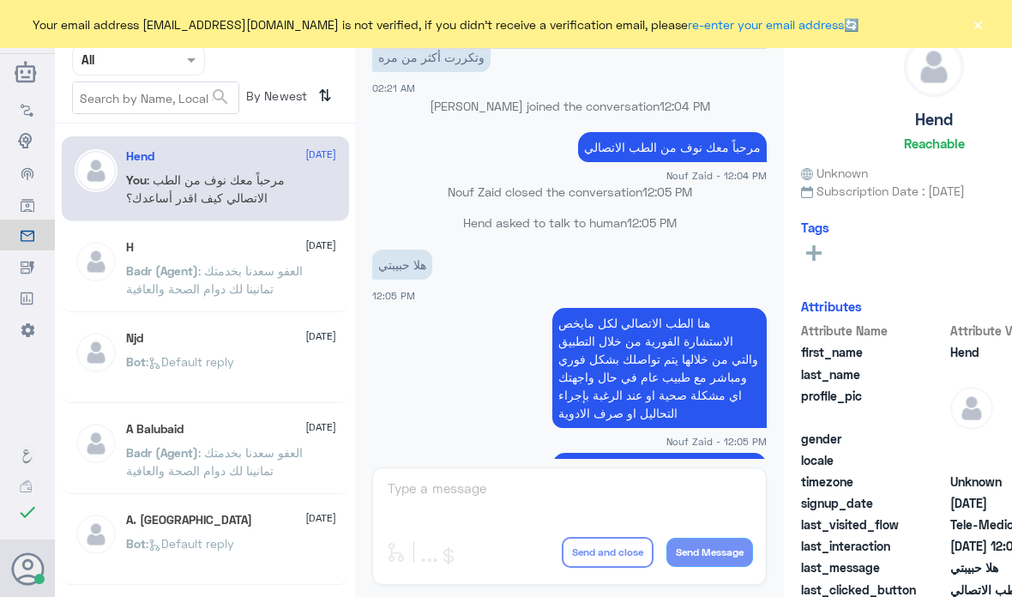
click at [980, 32] on button "×" at bounding box center [978, 23] width 17 height 17
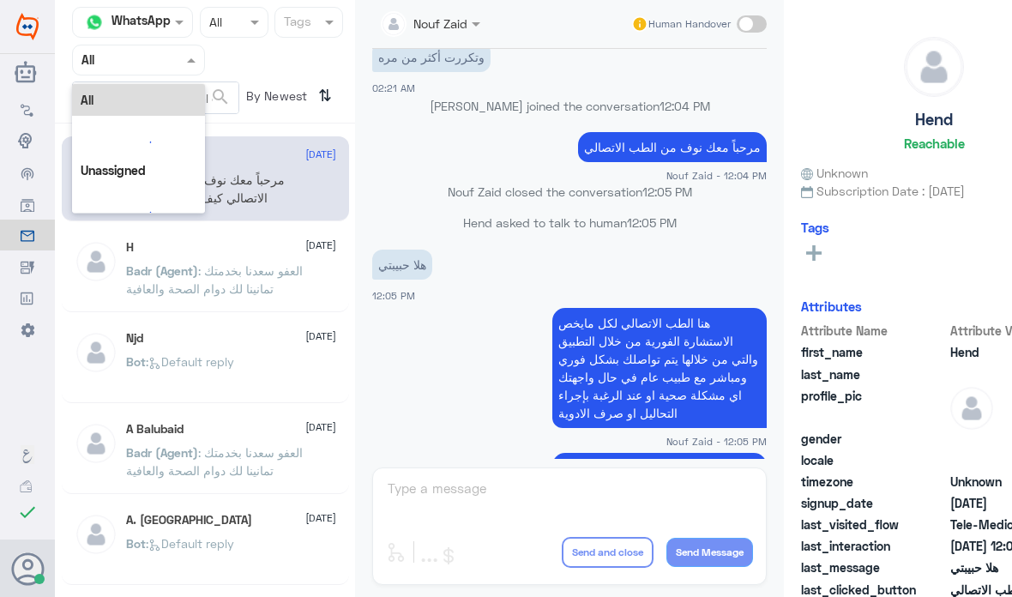
click at [120, 63] on input "text" at bounding box center [120, 60] width 76 height 20
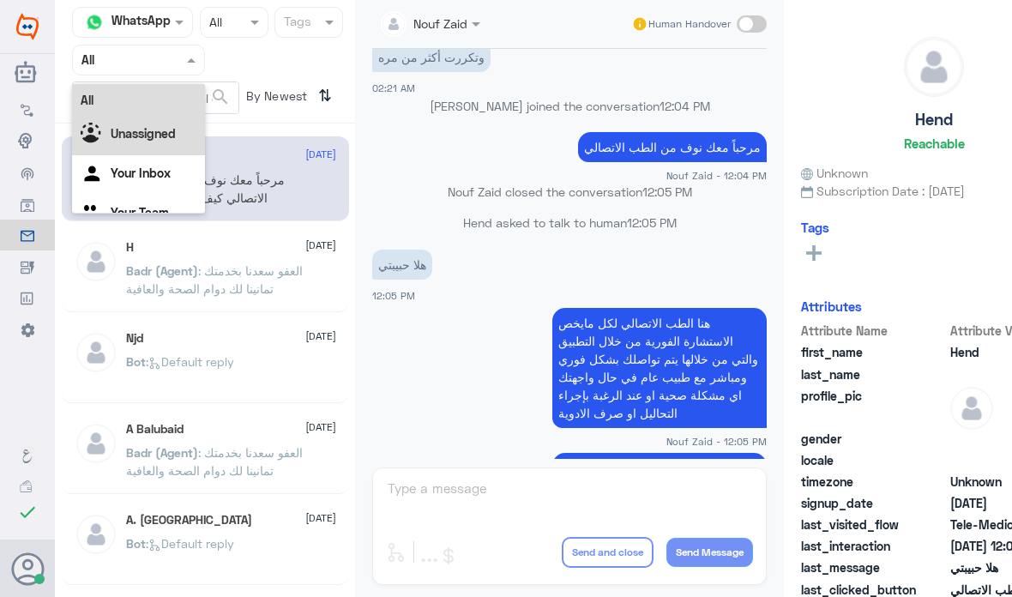
drag, startPoint x: 103, startPoint y: 157, endPoint x: 110, endPoint y: 141, distance: 17.7
click at [110, 141] on div "All Unassigned Your Inbox Your Team" at bounding box center [138, 159] width 133 height 150
click at [109, 148] on div "Unassigned" at bounding box center [138, 135] width 133 height 39
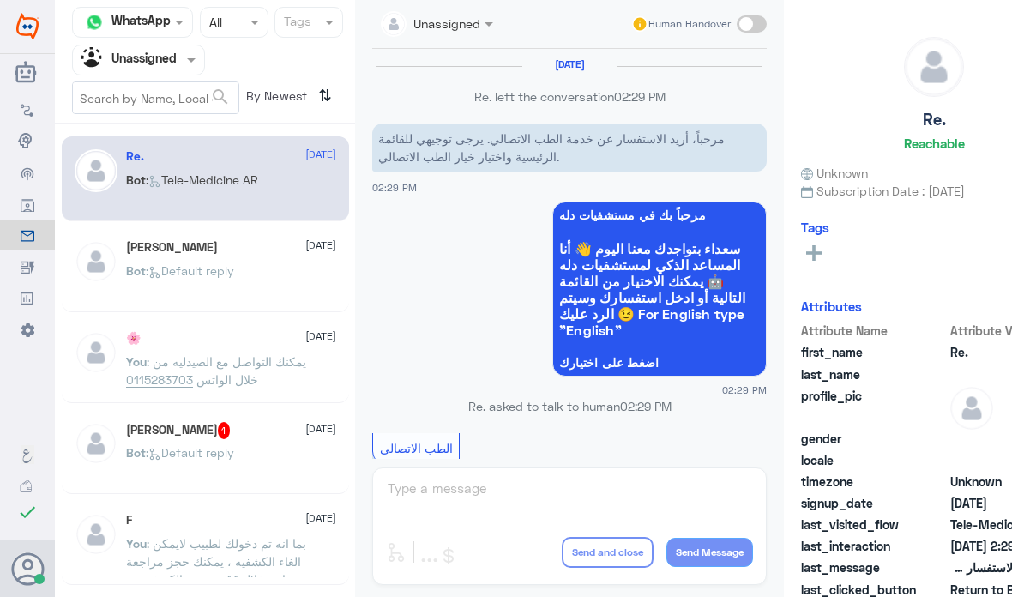
scroll to position [342, 0]
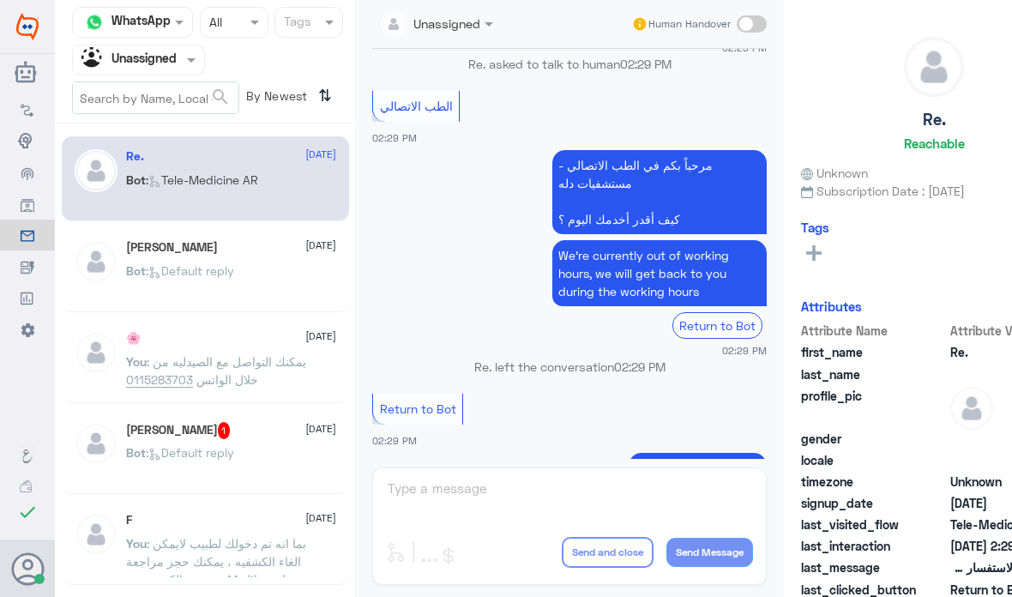
click at [167, 277] on span ": Default reply" at bounding box center [190, 270] width 88 height 15
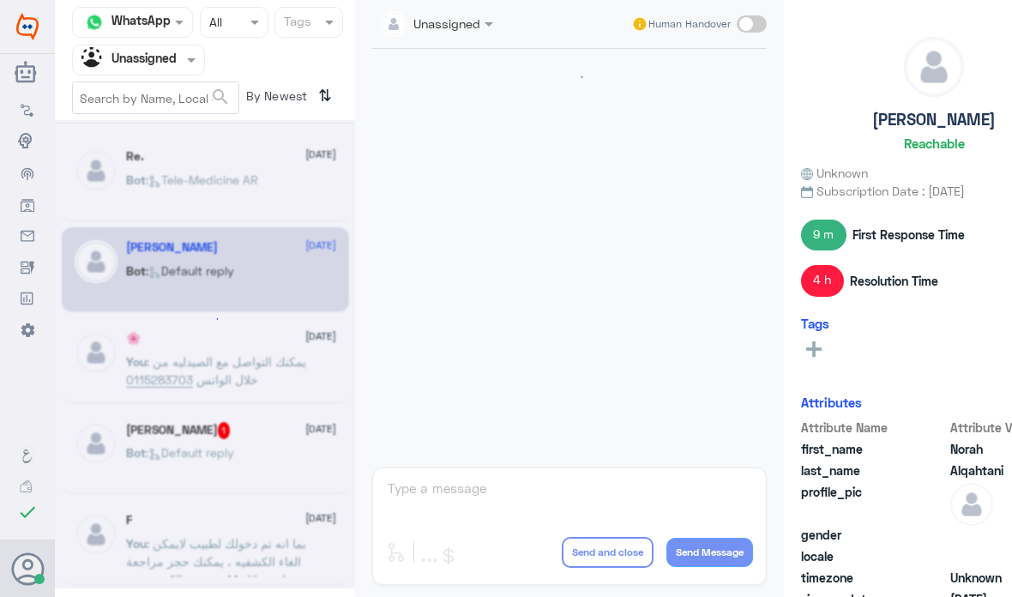
scroll to position [790, 0]
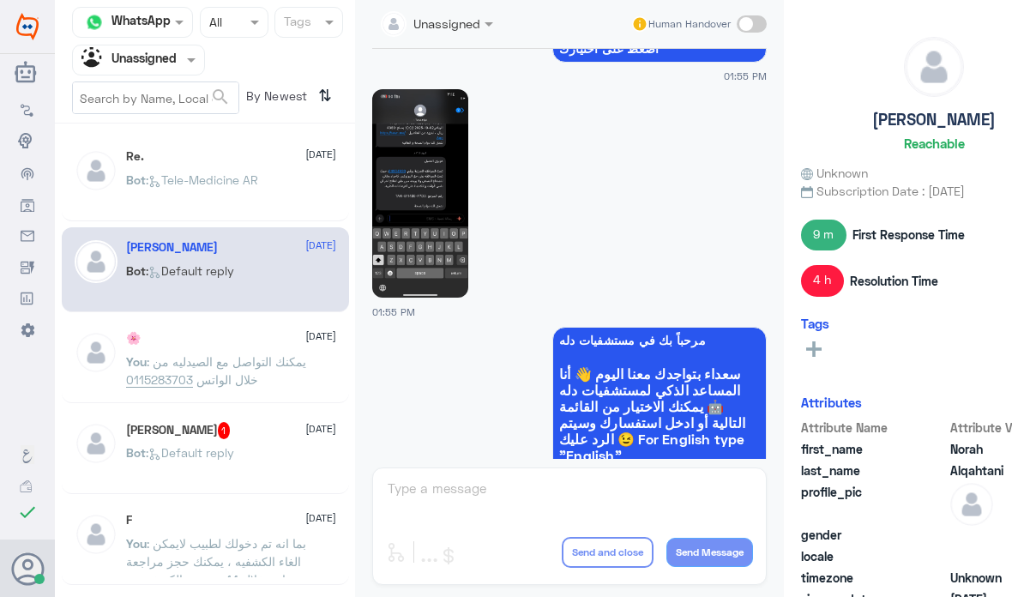
click at [191, 196] on p "Bot : Tele-Medicine AR" at bounding box center [192, 192] width 132 height 43
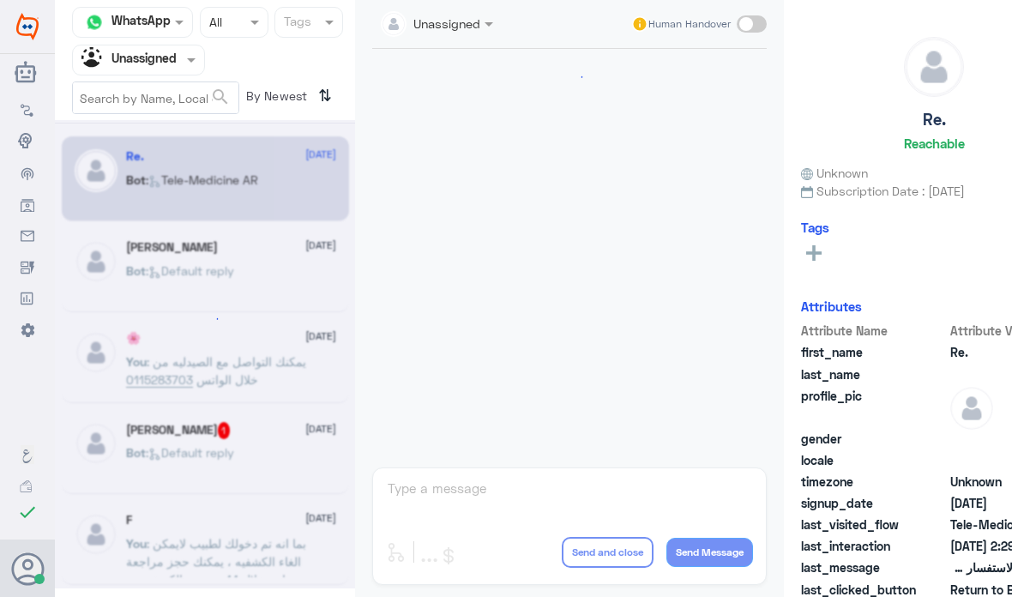
scroll to position [342, 0]
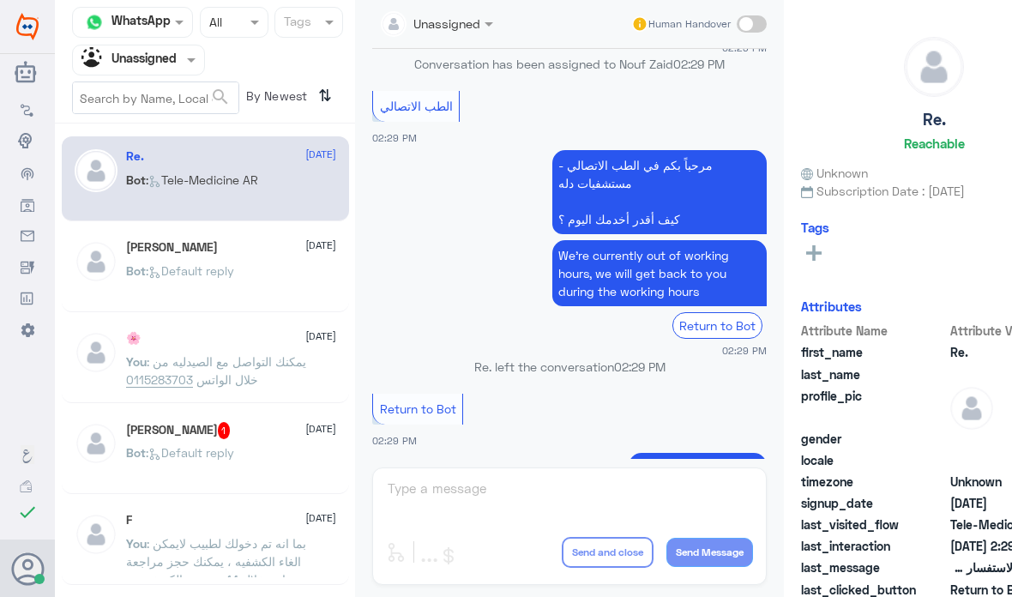
click at [157, 309] on div "Norah Alqahtani 3 October Bot : Default reply" at bounding box center [205, 269] width 287 height 85
click at [172, 276] on span ": Default reply" at bounding box center [190, 270] width 88 height 15
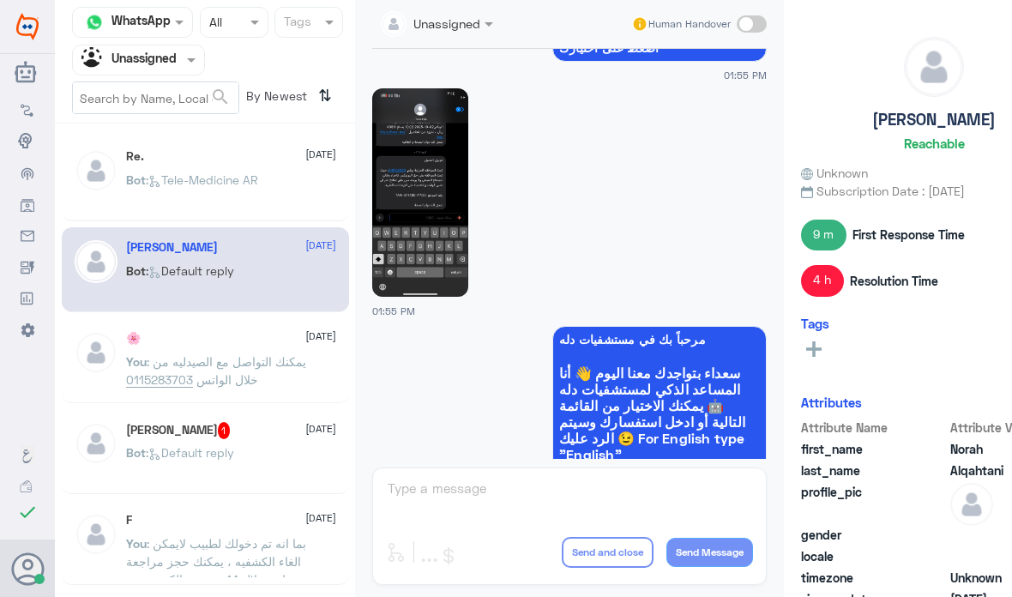
scroll to position [790, 0]
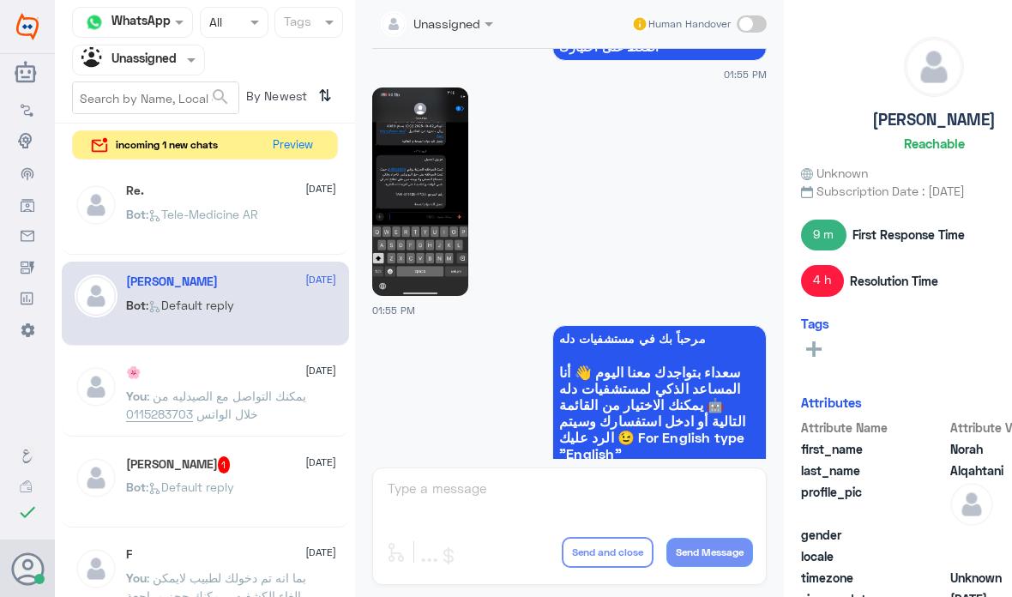
click at [157, 58] on input "text" at bounding box center [120, 60] width 76 height 20
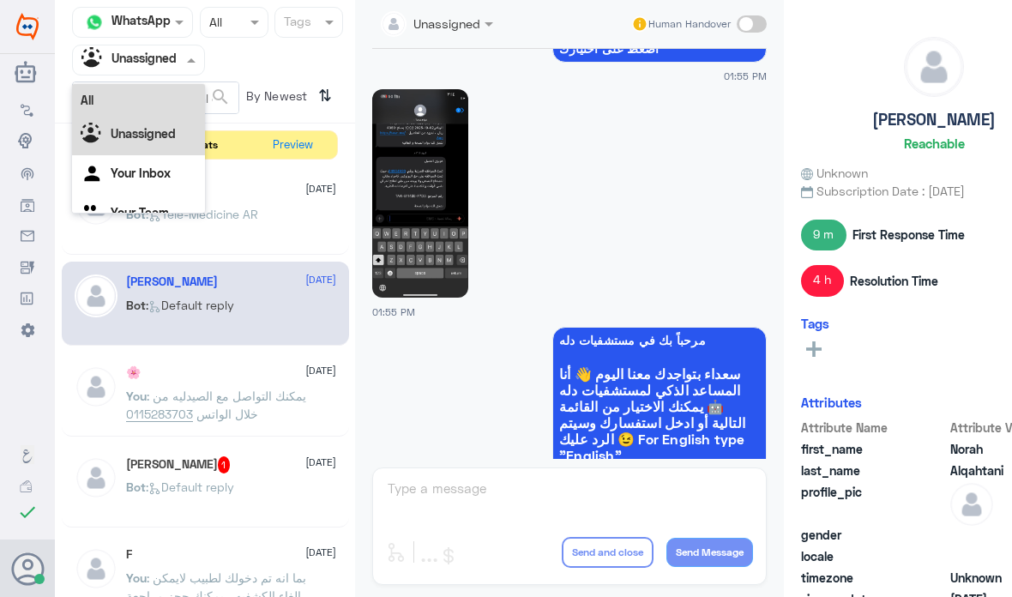
click at [144, 113] on div "All" at bounding box center [138, 100] width 133 height 32
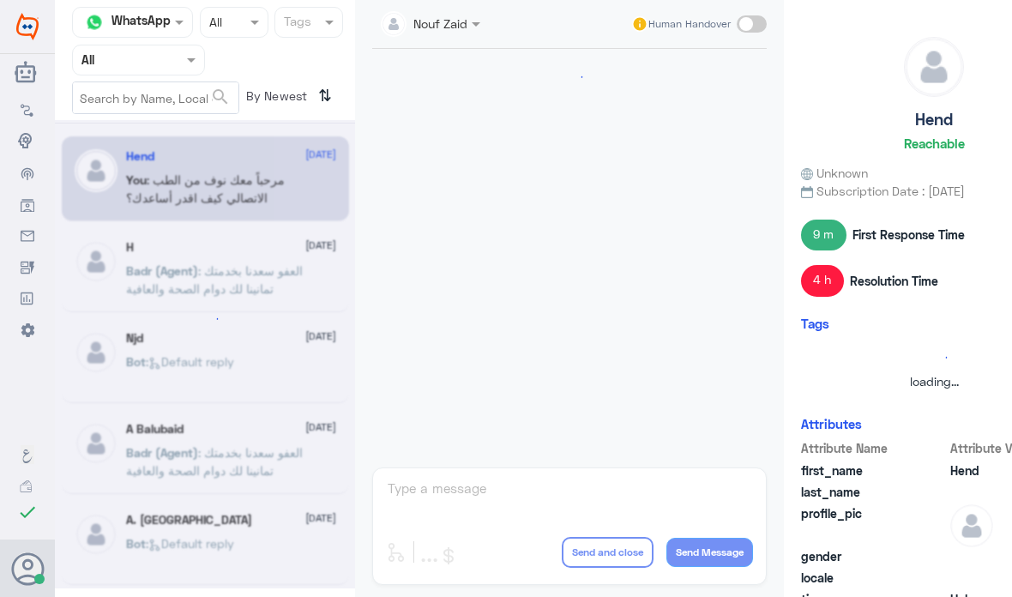
scroll to position [163, 0]
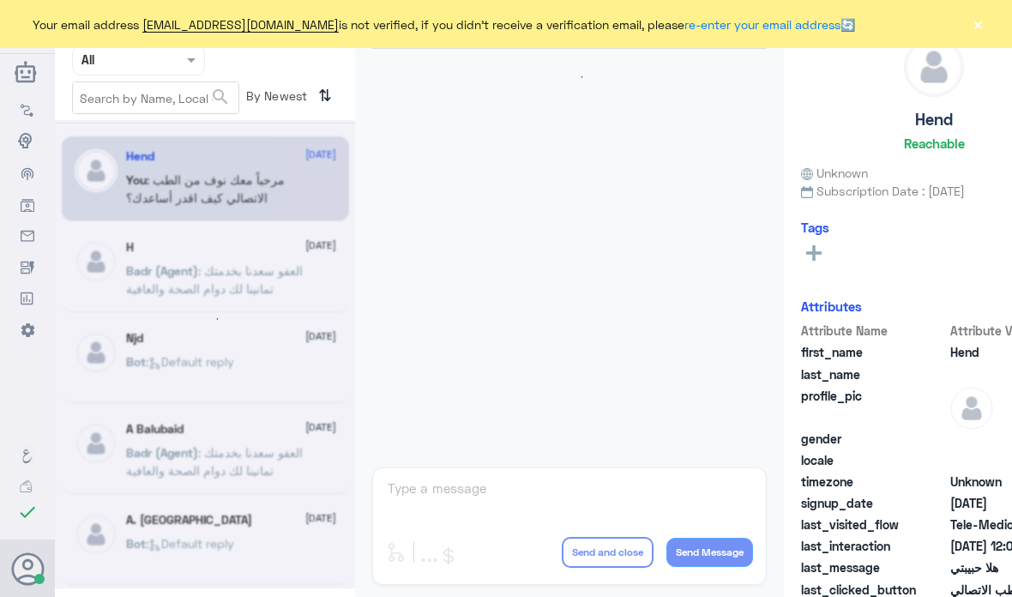
scroll to position [163, 0]
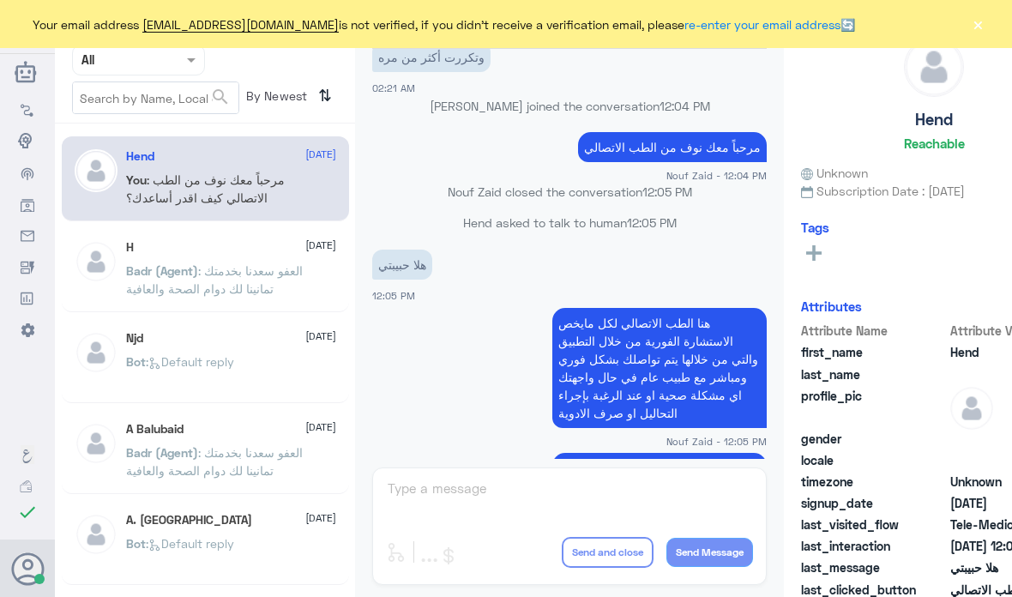
click at [979, 24] on button "×" at bounding box center [978, 23] width 17 height 17
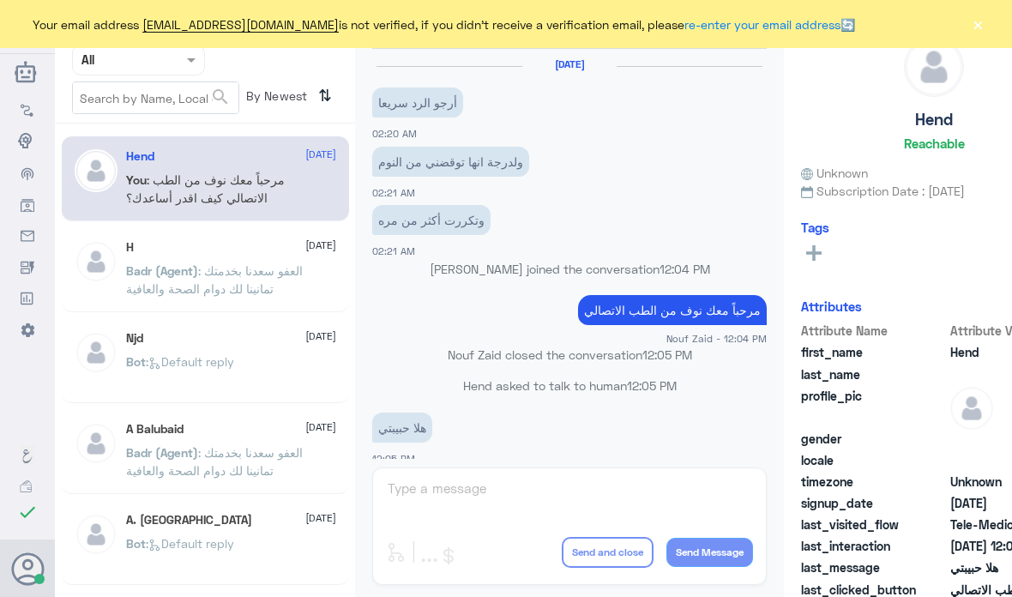
scroll to position [163, 0]
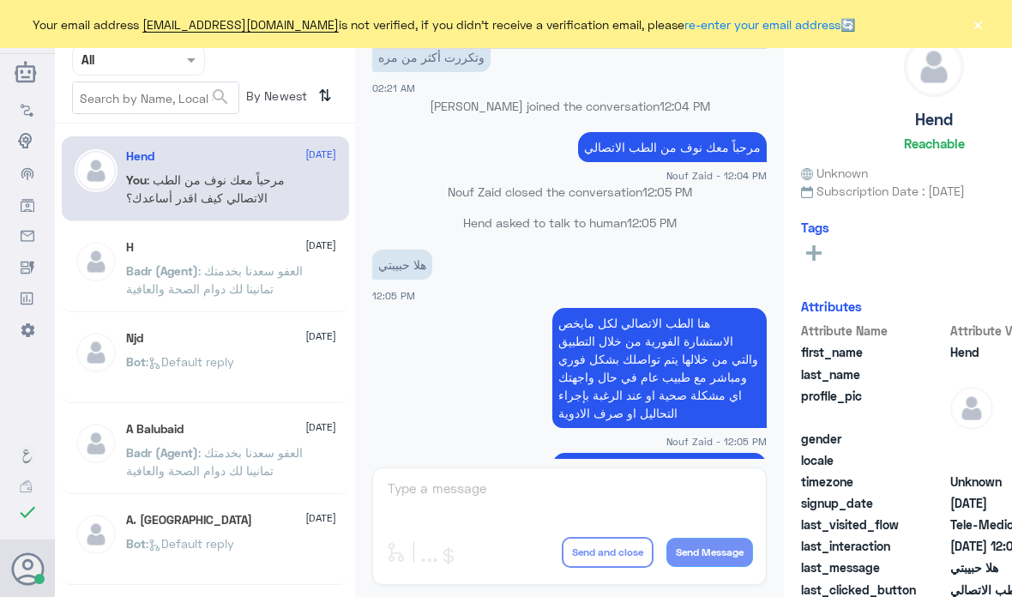
click at [984, 21] on button "×" at bounding box center [978, 23] width 17 height 17
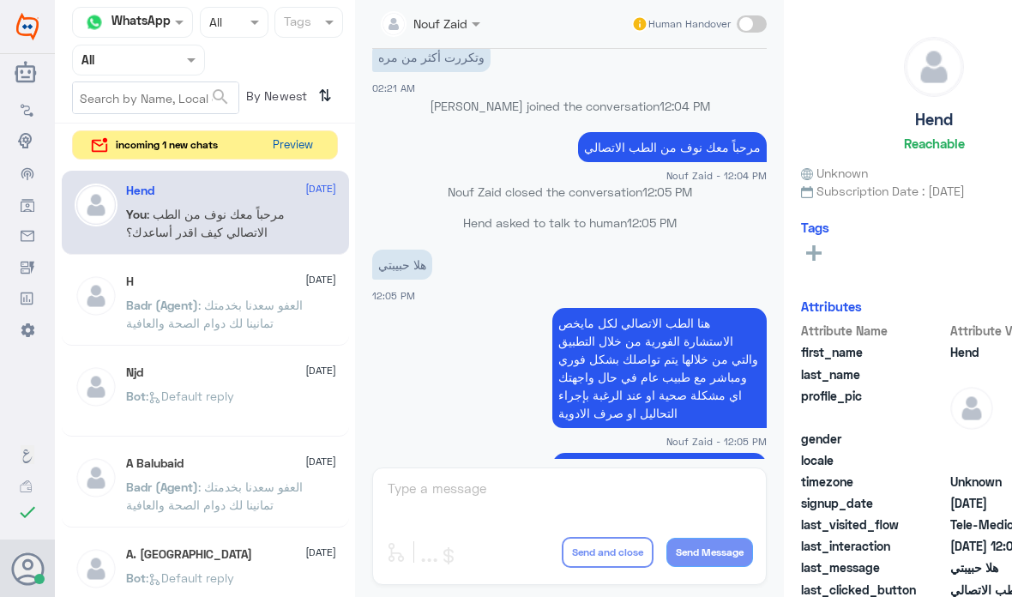
click at [302, 153] on button "Preview" at bounding box center [292, 145] width 55 height 28
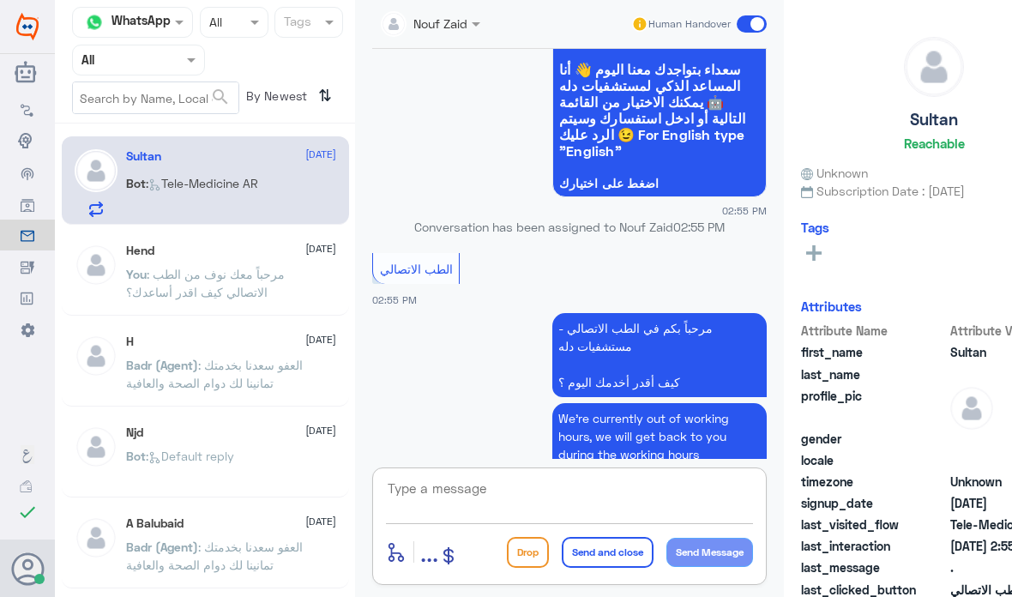
scroll to position [69, 0]
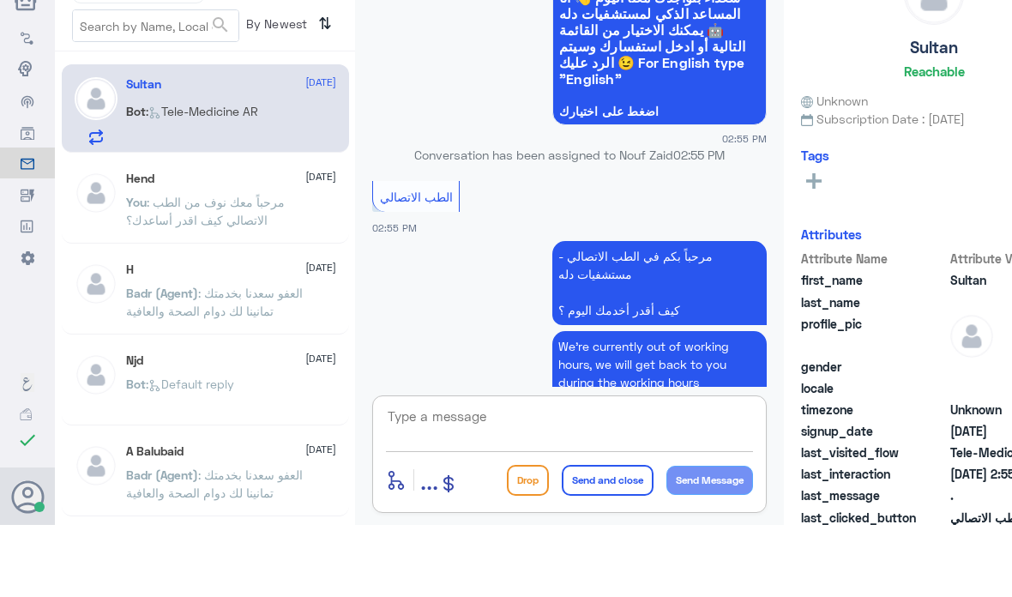
click at [574, 583] on html "Dallah Hospitals Flow Builder Conversational Skills Broadcast Audience Inbox Gr…" at bounding box center [506, 298] width 1012 height 597
click at [587, 477] on textarea at bounding box center [569, 498] width 367 height 42
type textarea "L"
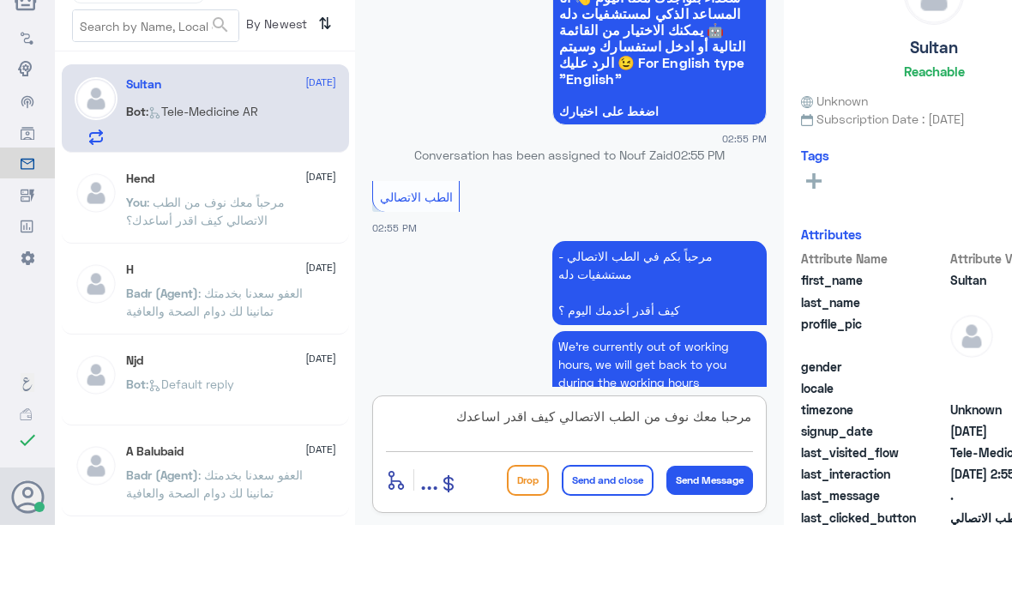
type textarea "مرحبا معك نوف من الطب الاتصالي كيف اقدر اساعدك؟"
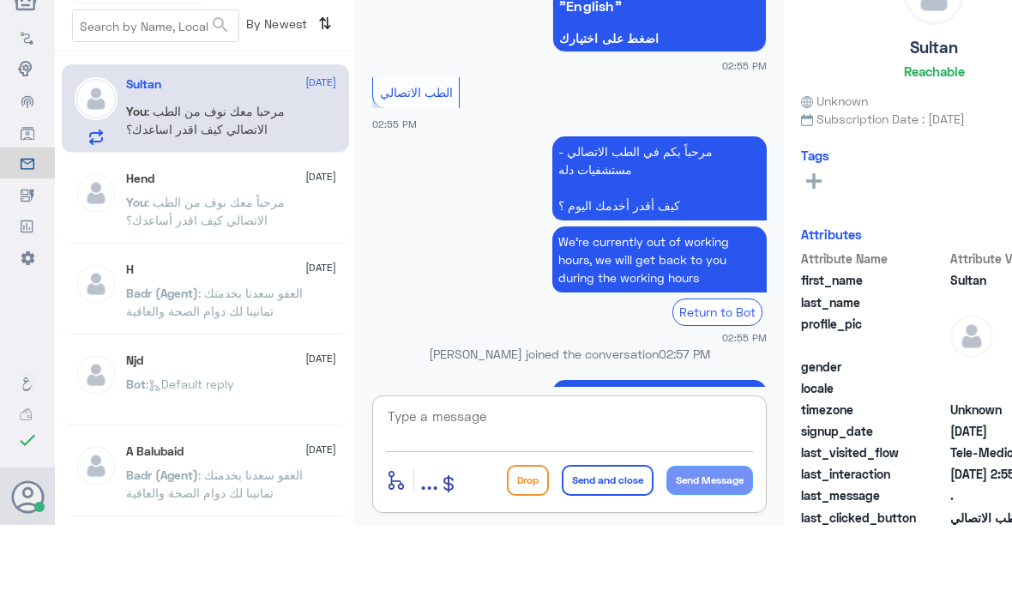
scroll to position [0, 0]
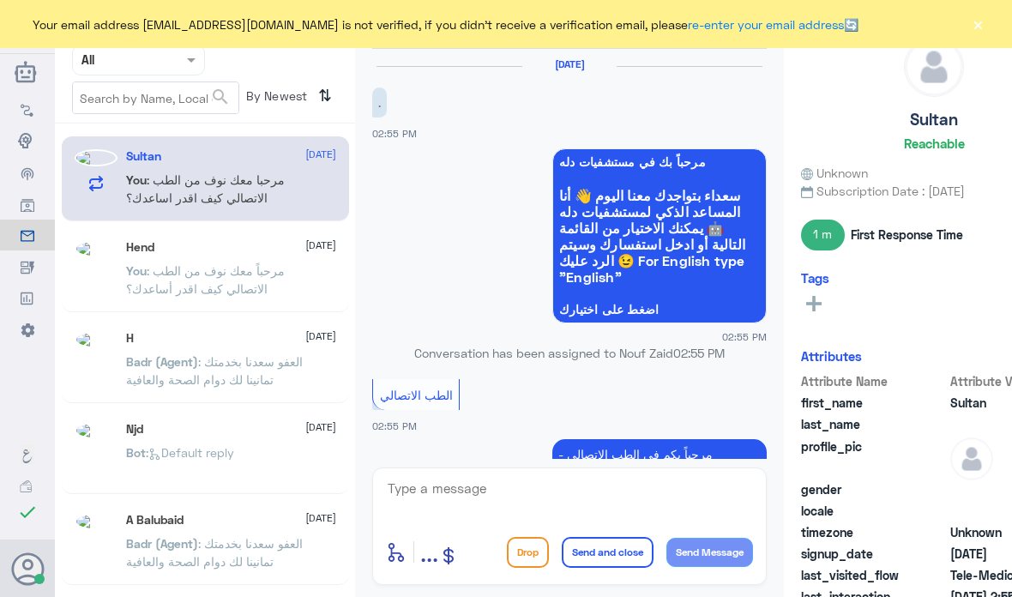
scroll to position [230, 0]
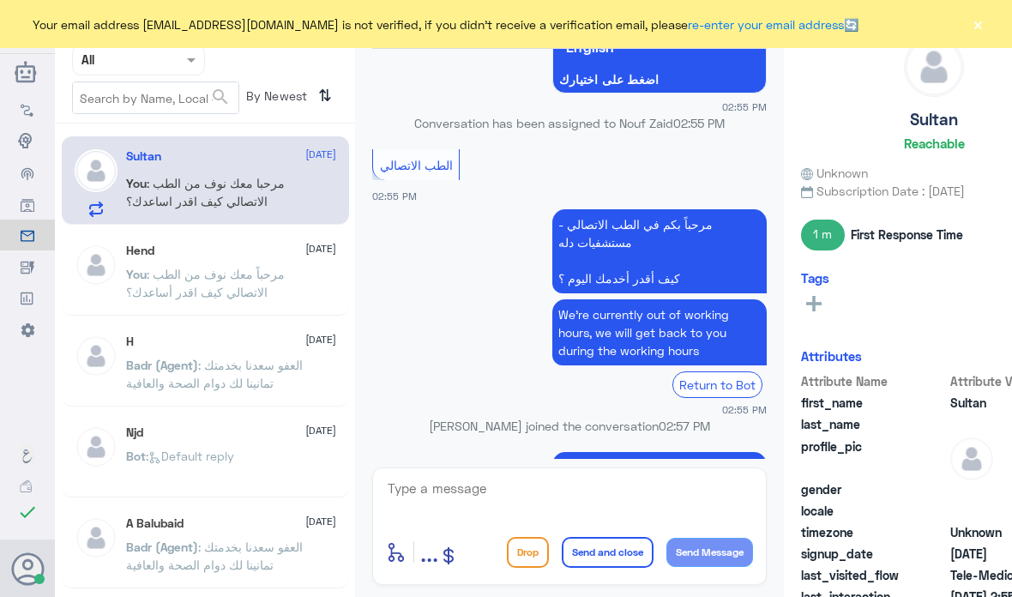
click at [978, 27] on button "×" at bounding box center [978, 23] width 17 height 17
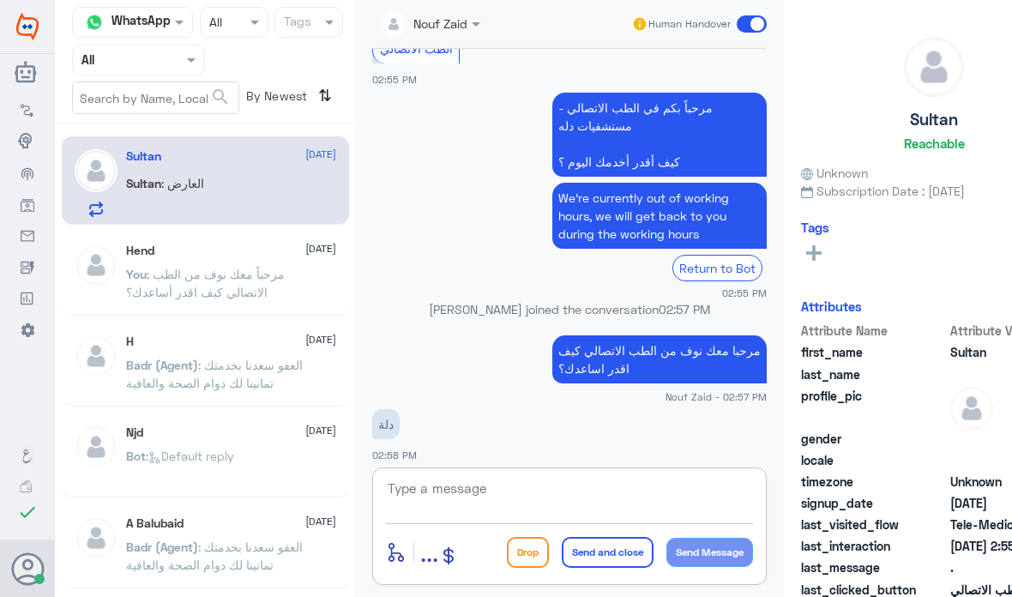
scroll to position [69, 0]
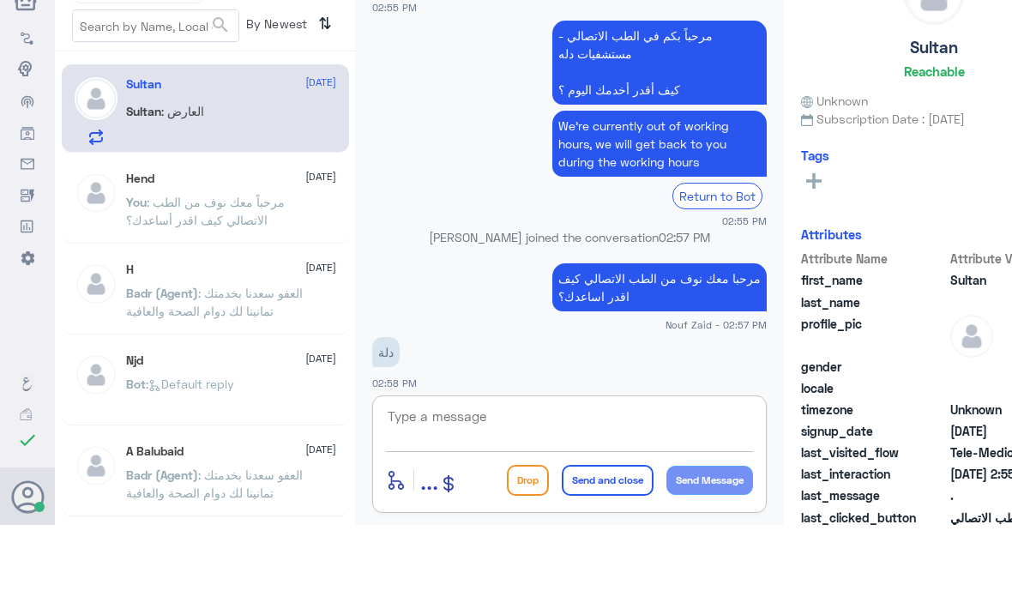
drag, startPoint x: 495, startPoint y: 565, endPoint x: 495, endPoint y: 497, distance: 68.6
click at [495, 497] on div "enter flow name ... Drop Send and close Send Message" at bounding box center [569, 527] width 395 height 118
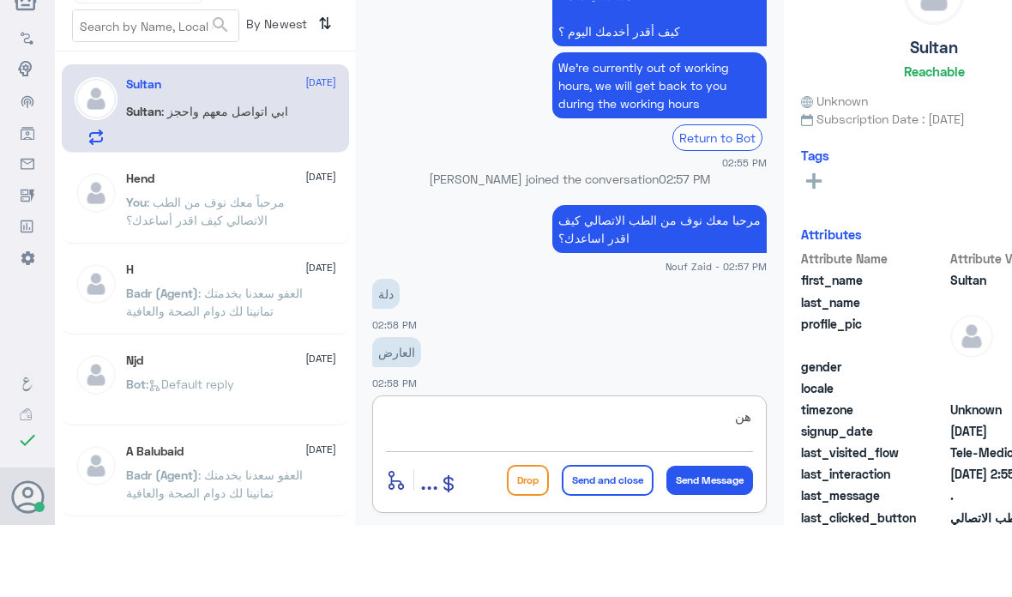
type textarea "ه"
type textarea "هنا دله النخيل، يمكنك الاستفسار من خلال التواصل مع دله العارض 0568520202"
click at [614, 482] on div "هنا دله النخيل، يمكنك الاستفسار من خلال التواصل مع دله العارض 0568520202 enter …" at bounding box center [569, 527] width 395 height 118
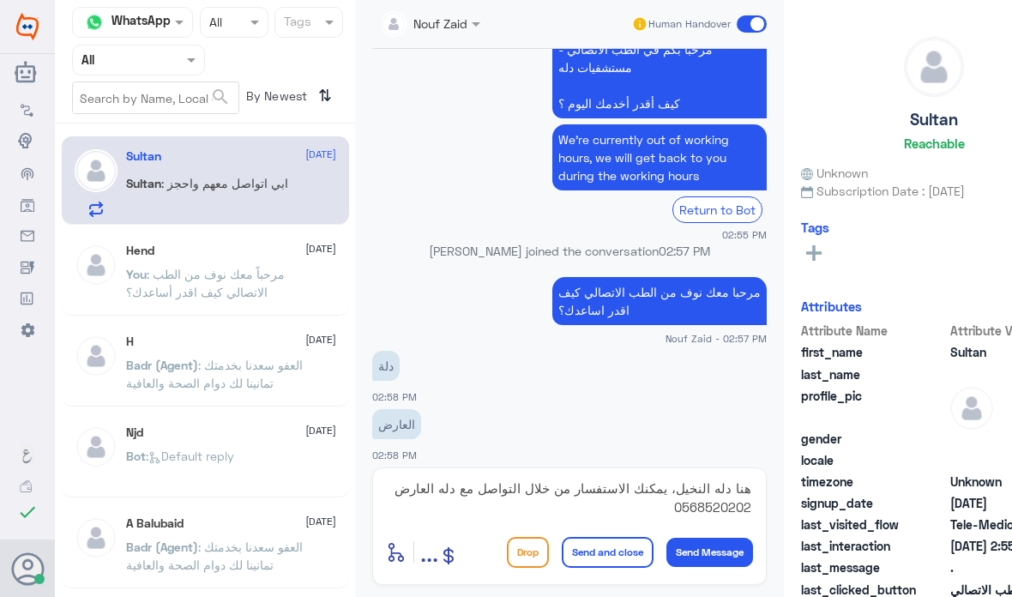
click at [612, 559] on button "Send and close" at bounding box center [608, 552] width 92 height 31
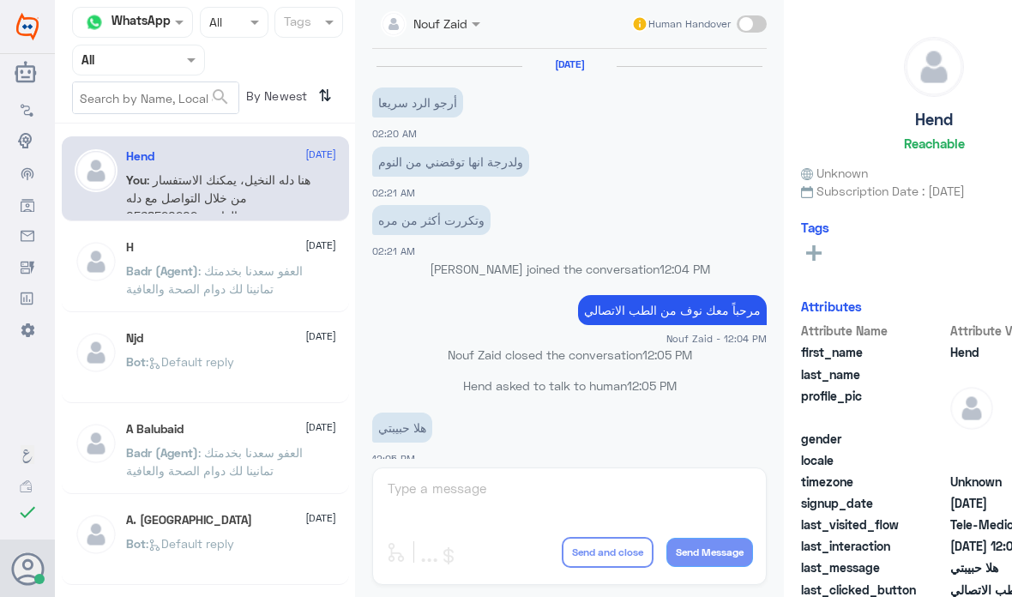
scroll to position [163, 0]
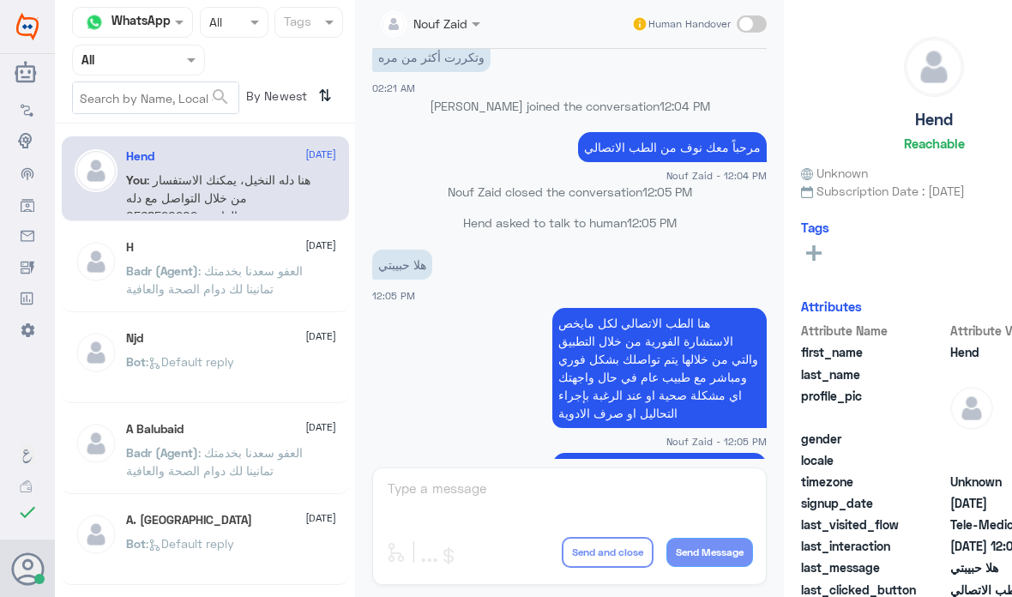
click at [2, 537] on div "Flow Builder Conversational Skills Broadcast Audience Inbox Growth Tools Analyt…" at bounding box center [27, 391] width 55 height 597
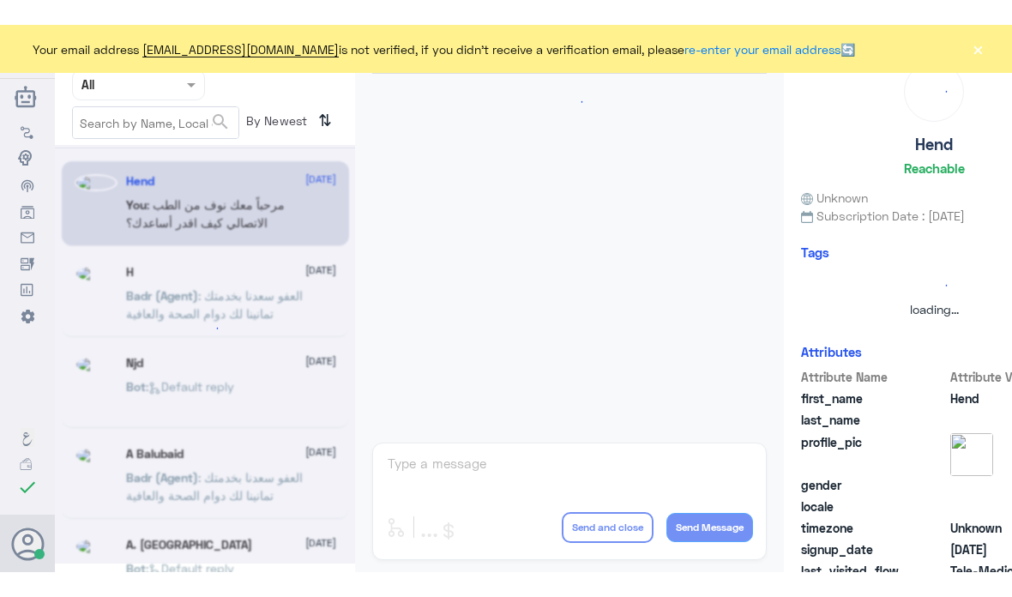
scroll to position [163, 0]
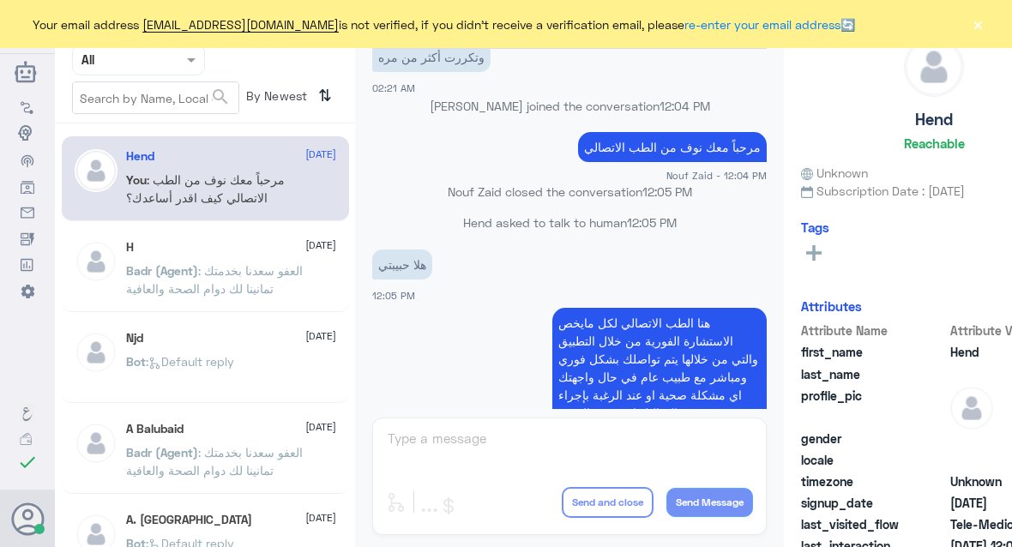
click at [974, 16] on button "×" at bounding box center [978, 23] width 17 height 17
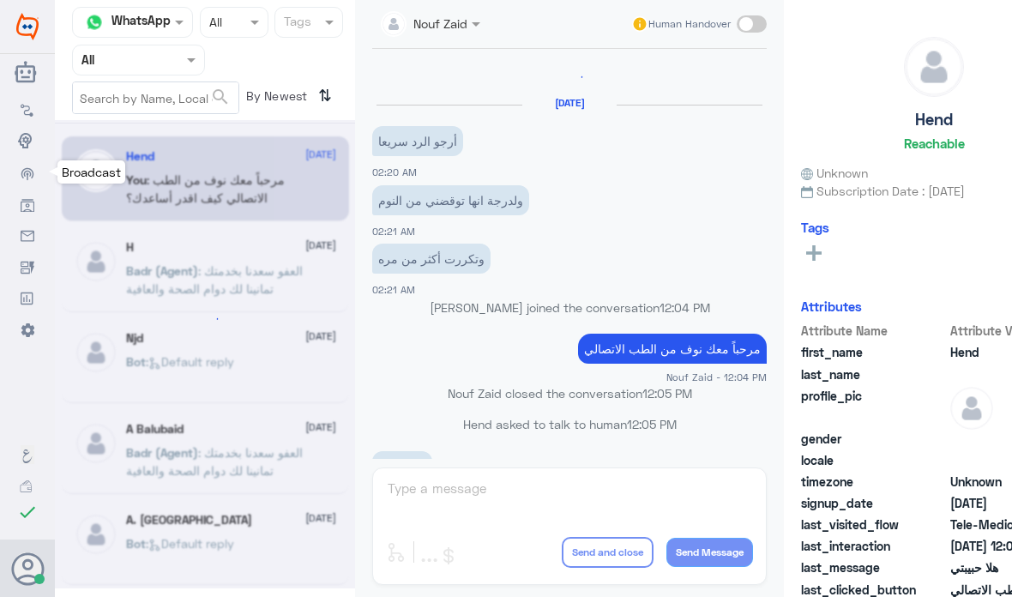
scroll to position [636, 0]
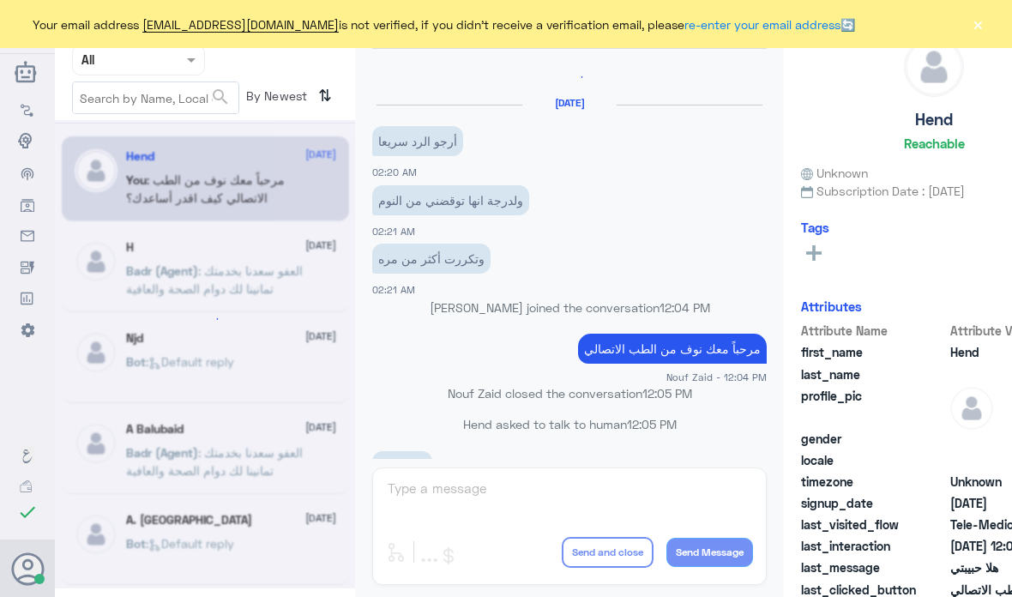
scroll to position [636, 0]
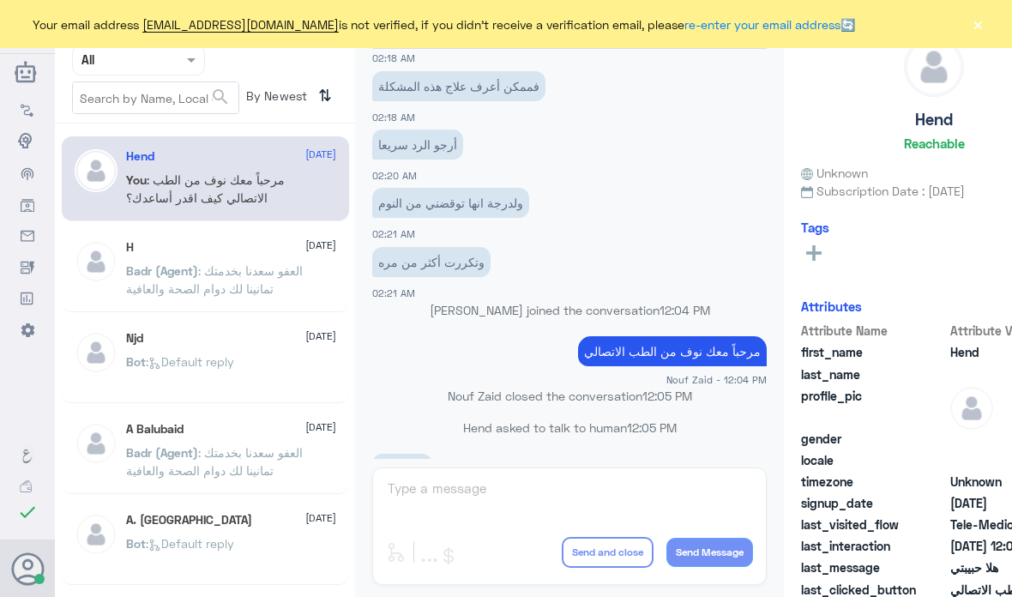
click at [971, 18] on button "×" at bounding box center [978, 23] width 17 height 17
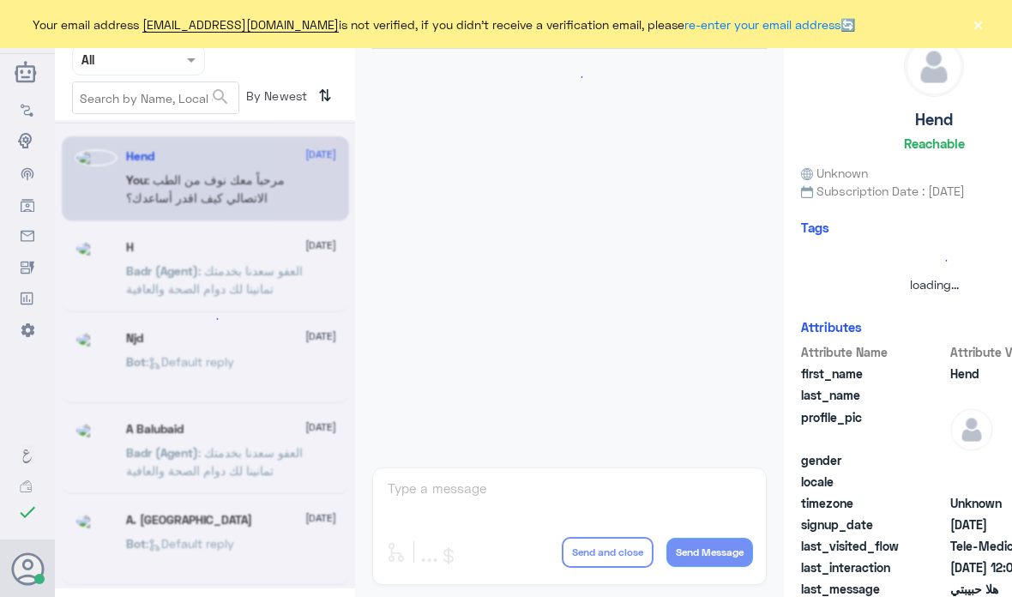
scroll to position [163, 0]
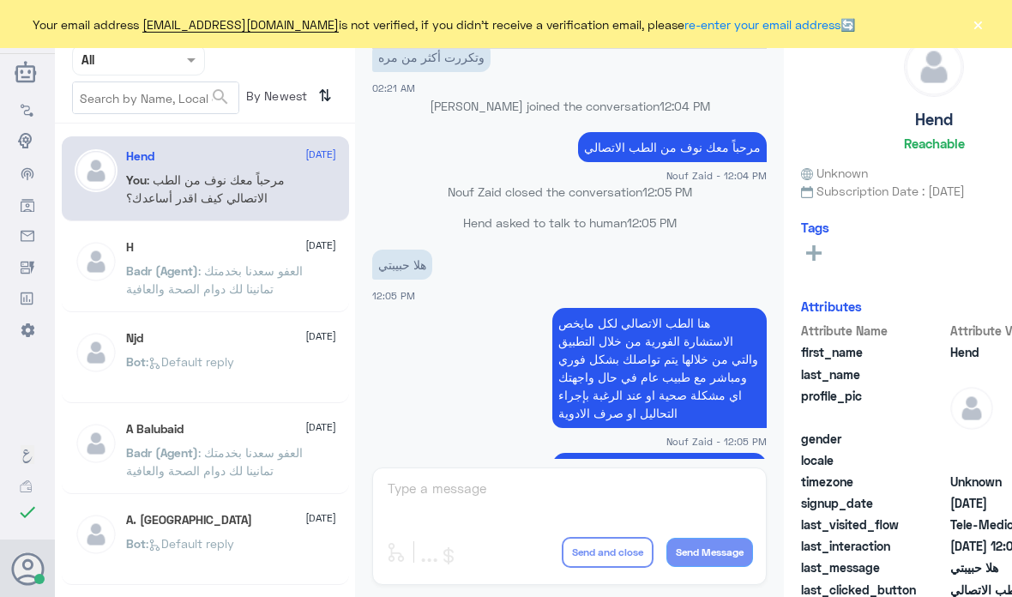
click at [977, 26] on button "×" at bounding box center [978, 23] width 17 height 17
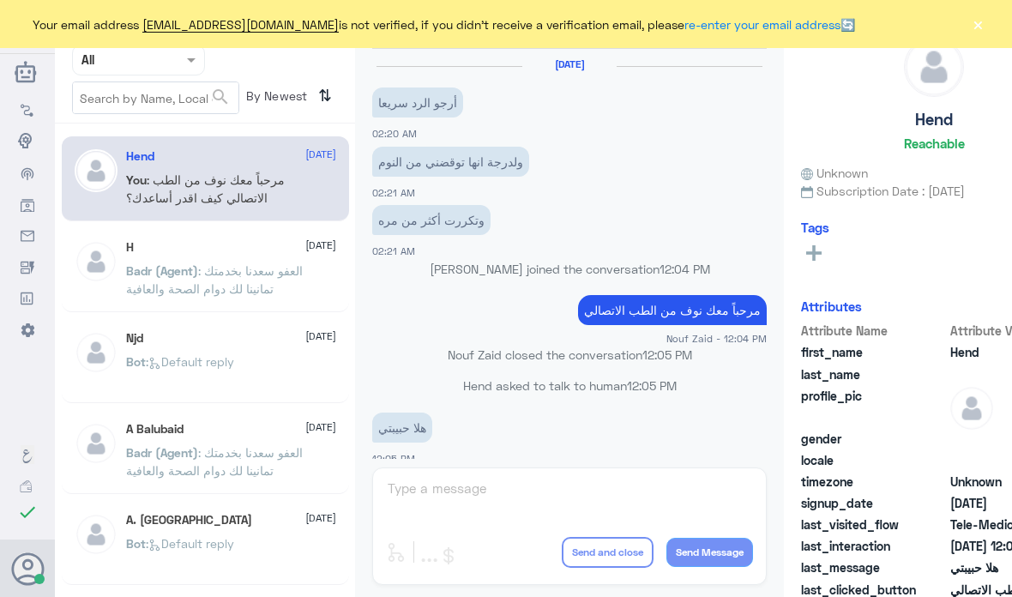
scroll to position [163, 0]
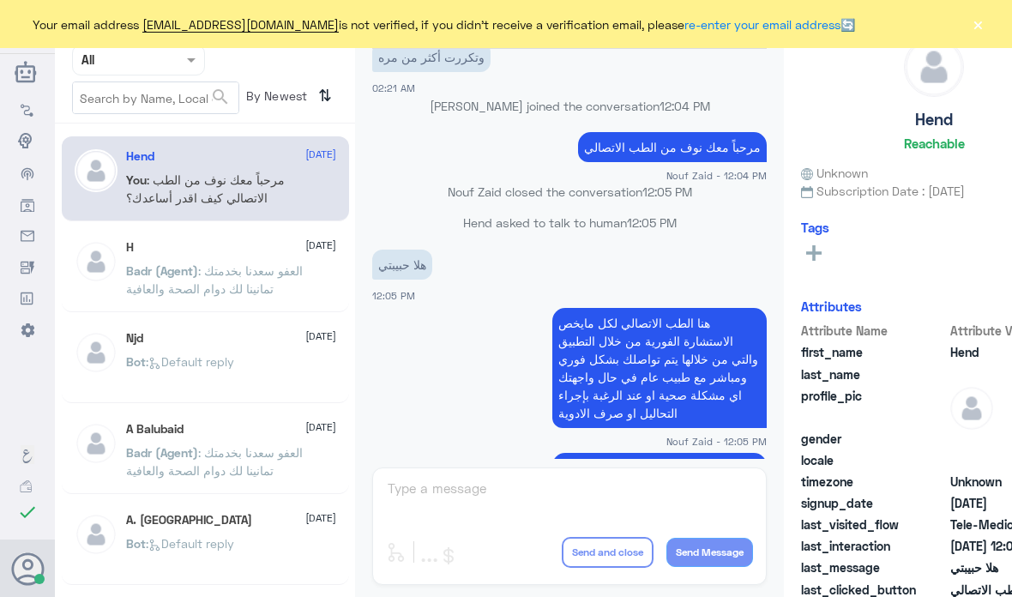
click at [444, 594] on div "Nouf Zaid Human Handover [DATE] أرجو الرد سريعا 02:20 AM ولدرجة انها توقضني من …" at bounding box center [569, 301] width 429 height 602
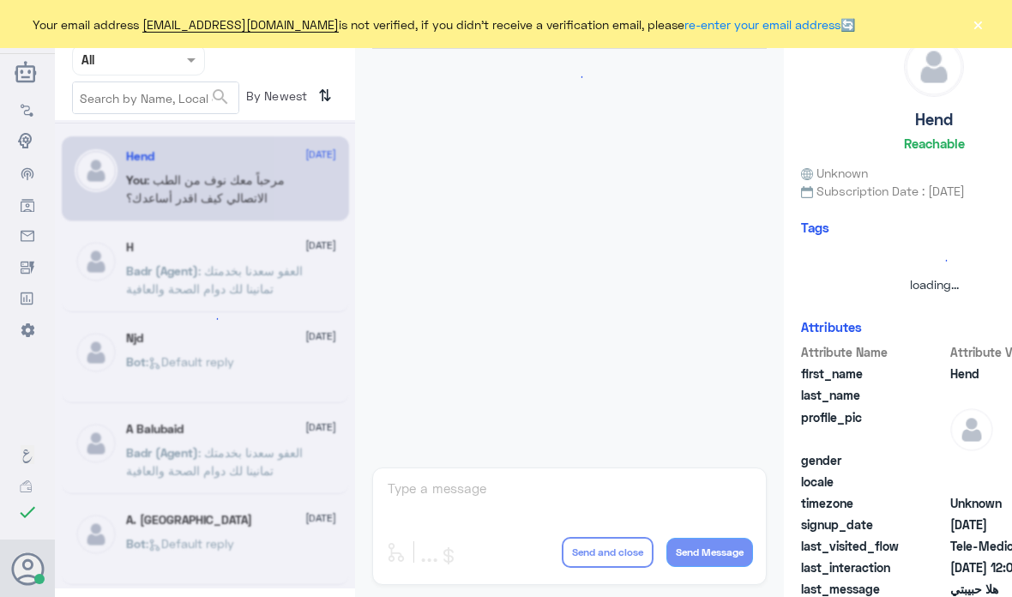
scroll to position [163, 0]
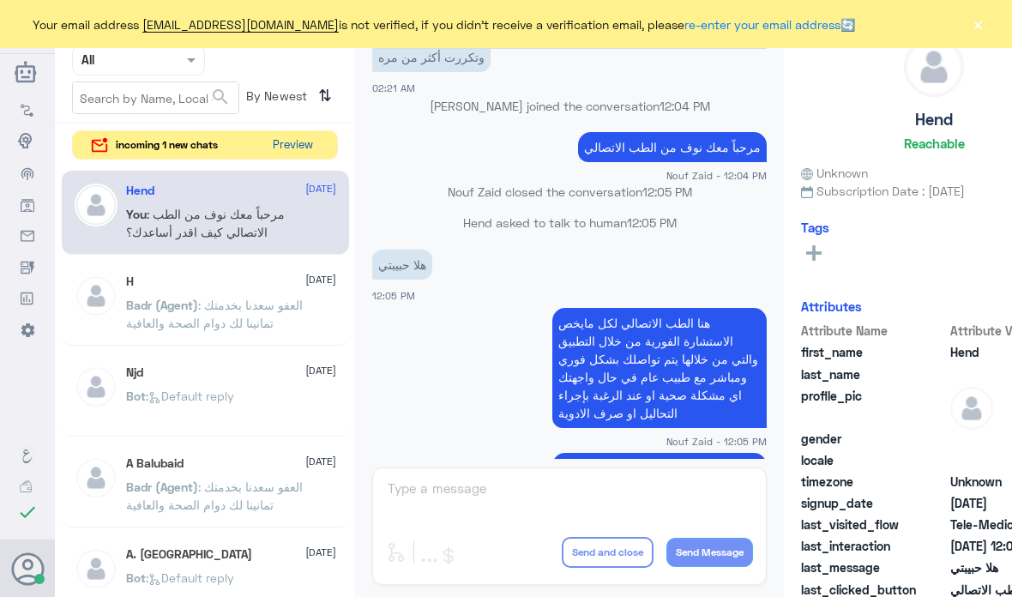
click at [299, 154] on button "Preview" at bounding box center [292, 145] width 55 height 28
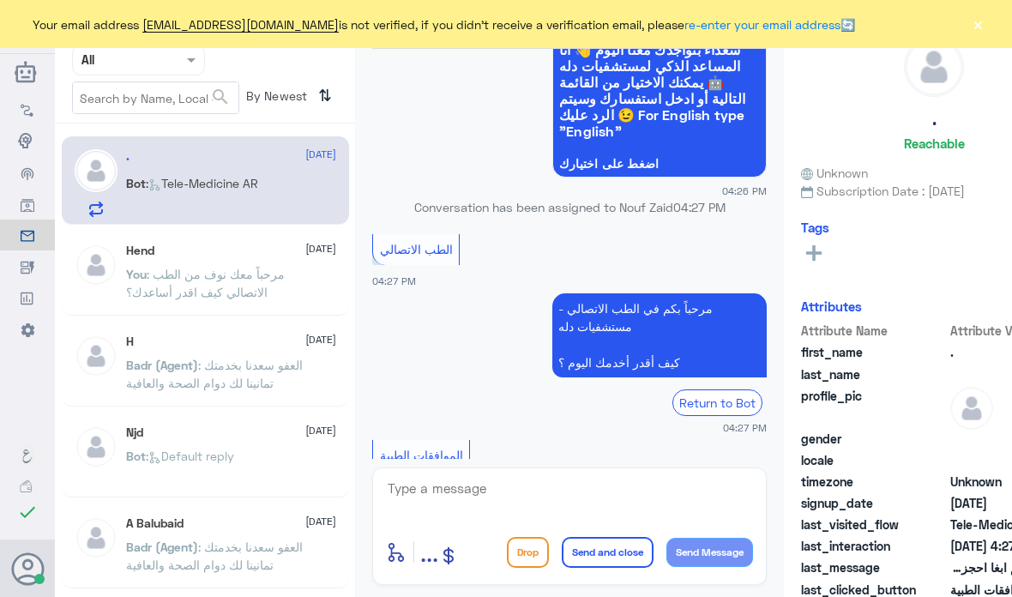
scroll to position [406, 0]
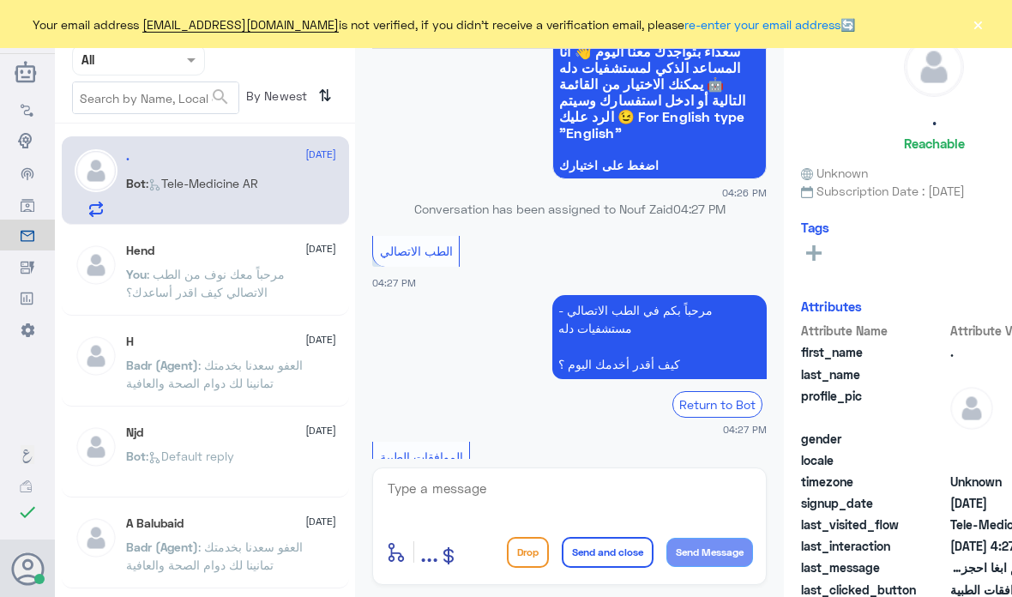
click at [976, 27] on button "×" at bounding box center [978, 23] width 17 height 17
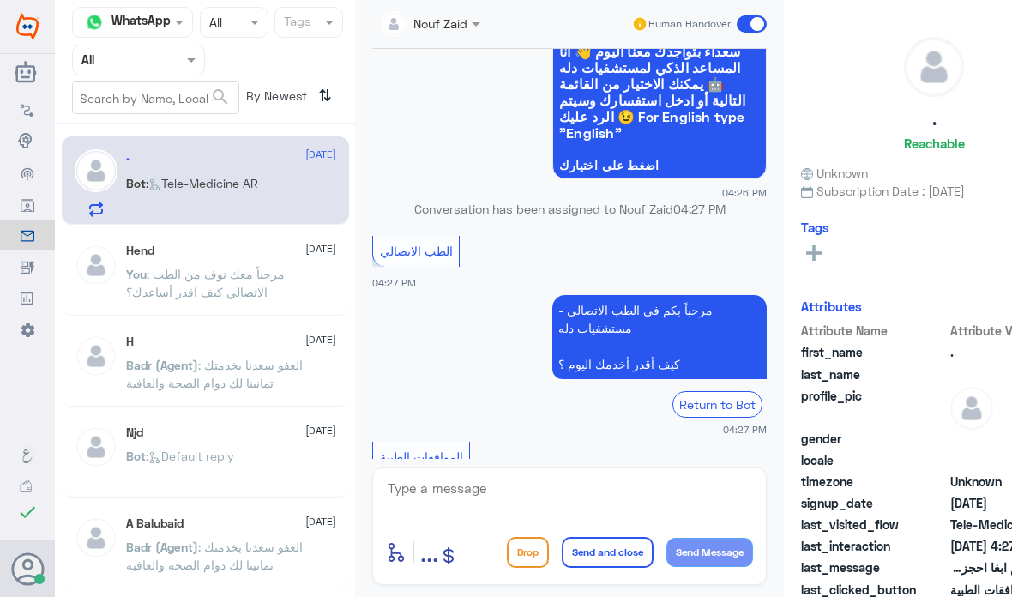
click at [468, 38] on div "Nouf Zaid" at bounding box center [424, 24] width 87 height 34
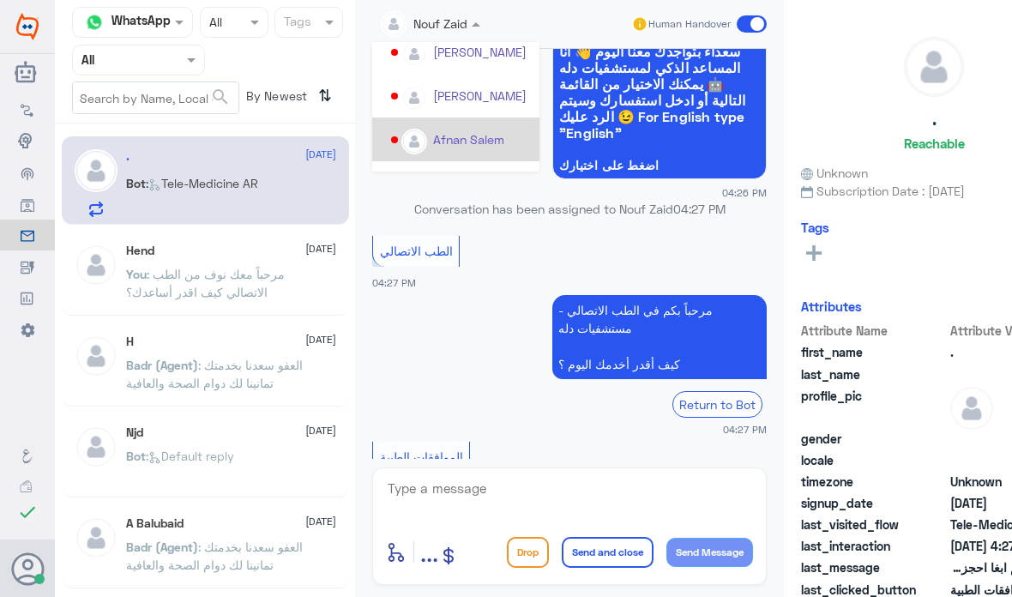
click at [483, 159] on div "Afnan Salem" at bounding box center [455, 140] width 167 height 44
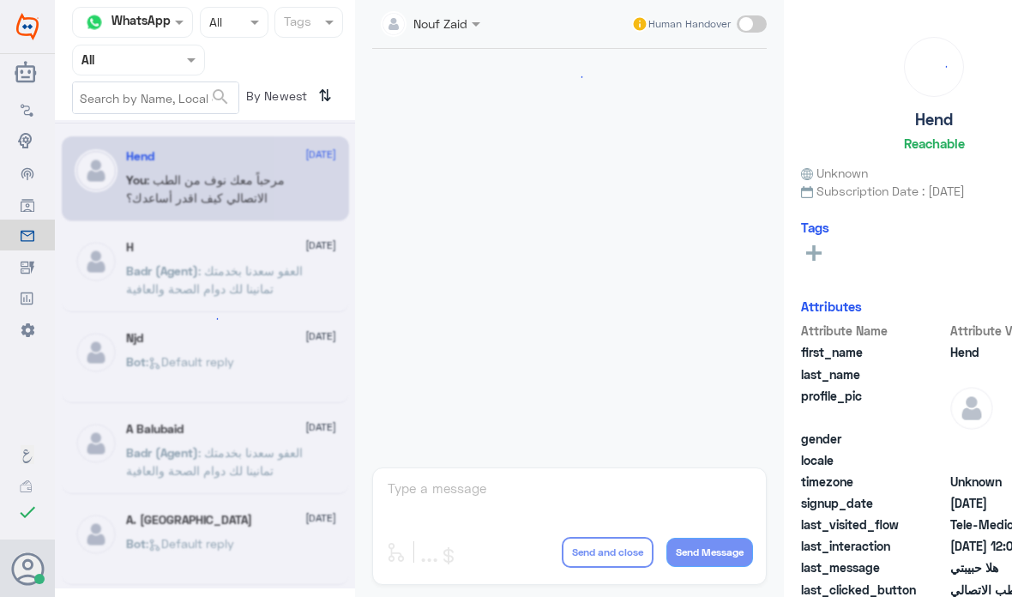
scroll to position [163, 0]
